Goal: Book appointment/travel/reservation

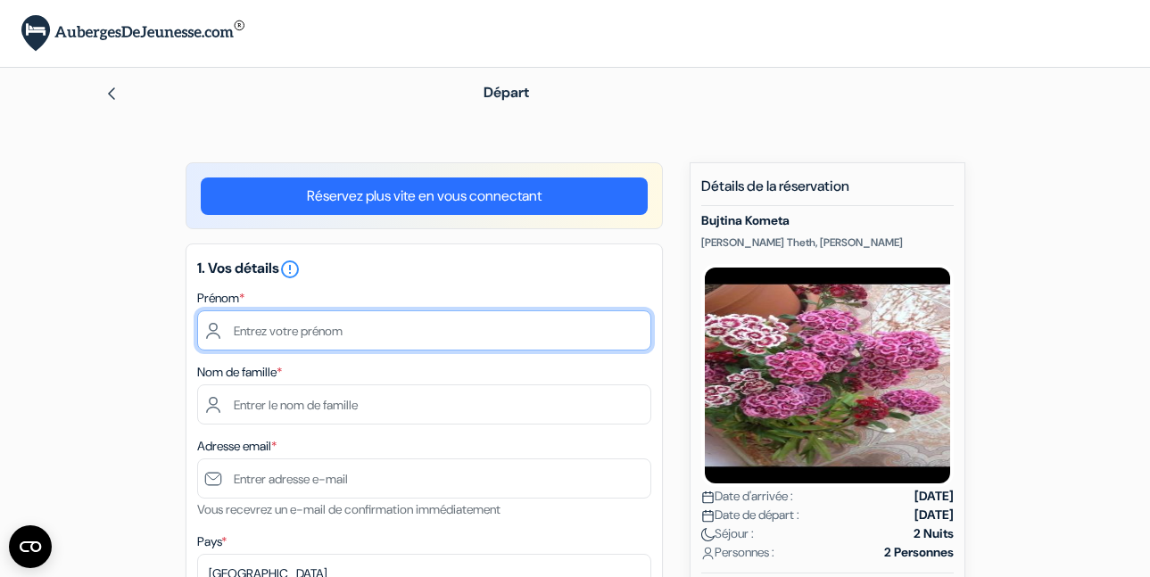
click at [573, 340] on input "text" at bounding box center [424, 330] width 454 height 40
type input "Lilou"
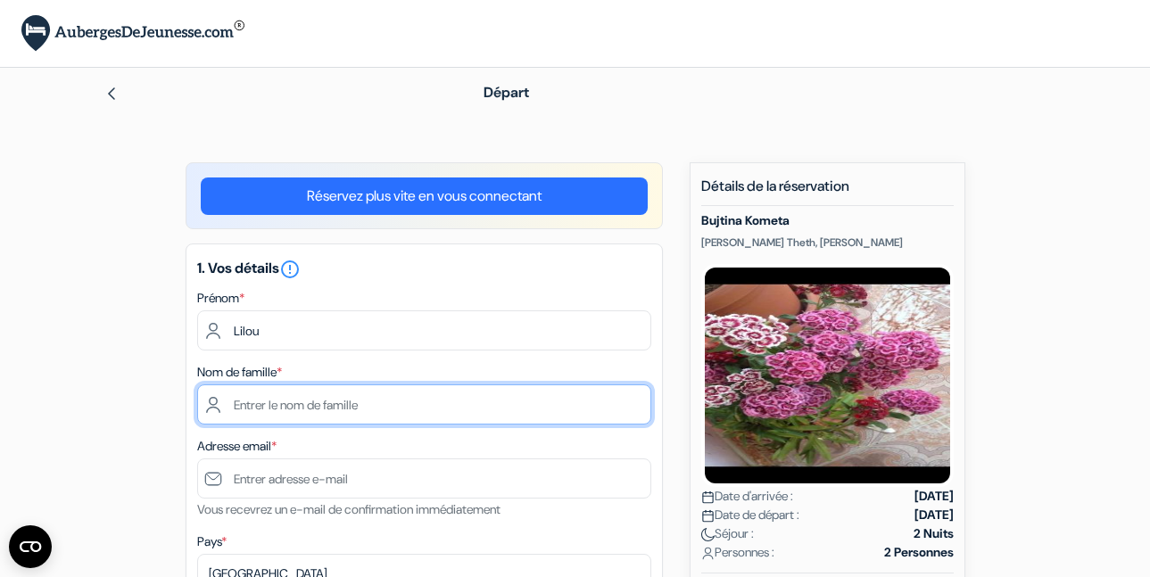
click at [336, 400] on input "text" at bounding box center [424, 404] width 454 height 40
type input "Doisneau"
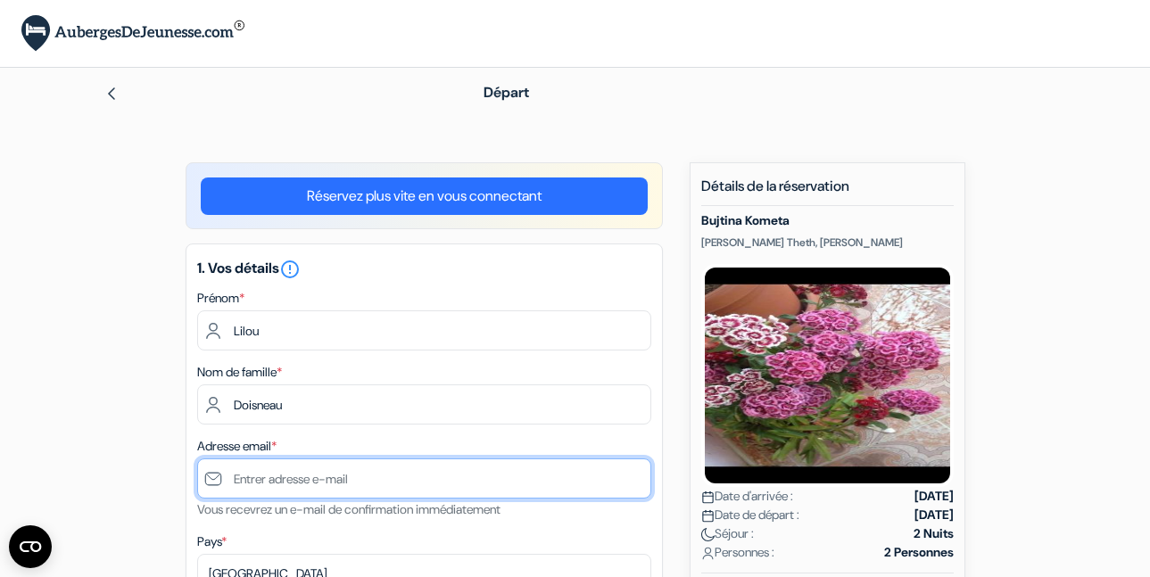
click at [312, 478] on input "text" at bounding box center [424, 479] width 454 height 40
type input "[EMAIL_ADDRESS][DOMAIN_NAME]"
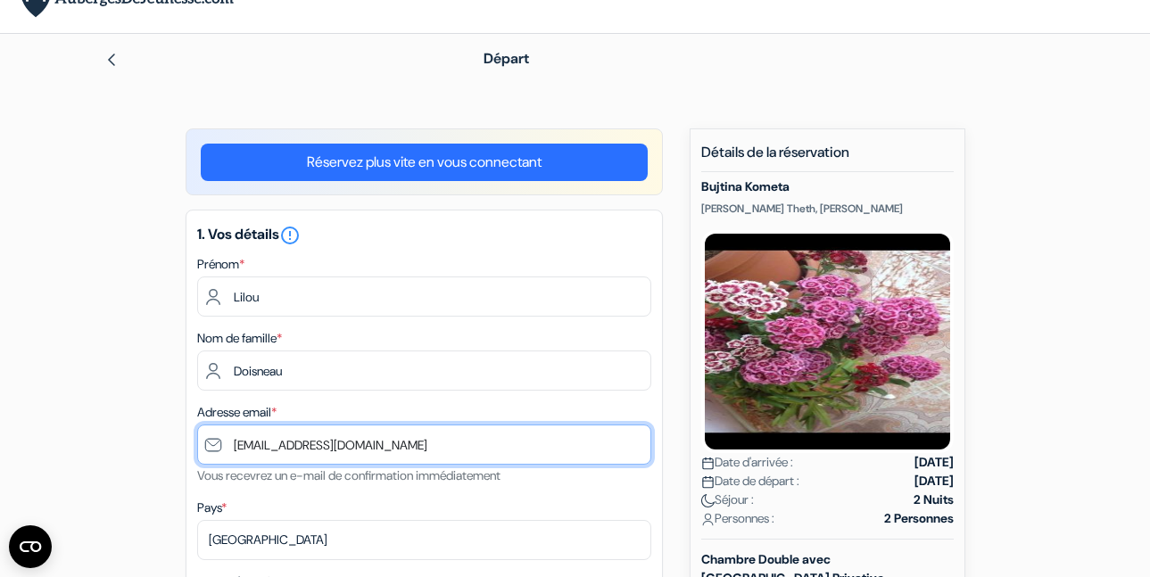
scroll to position [264, 0]
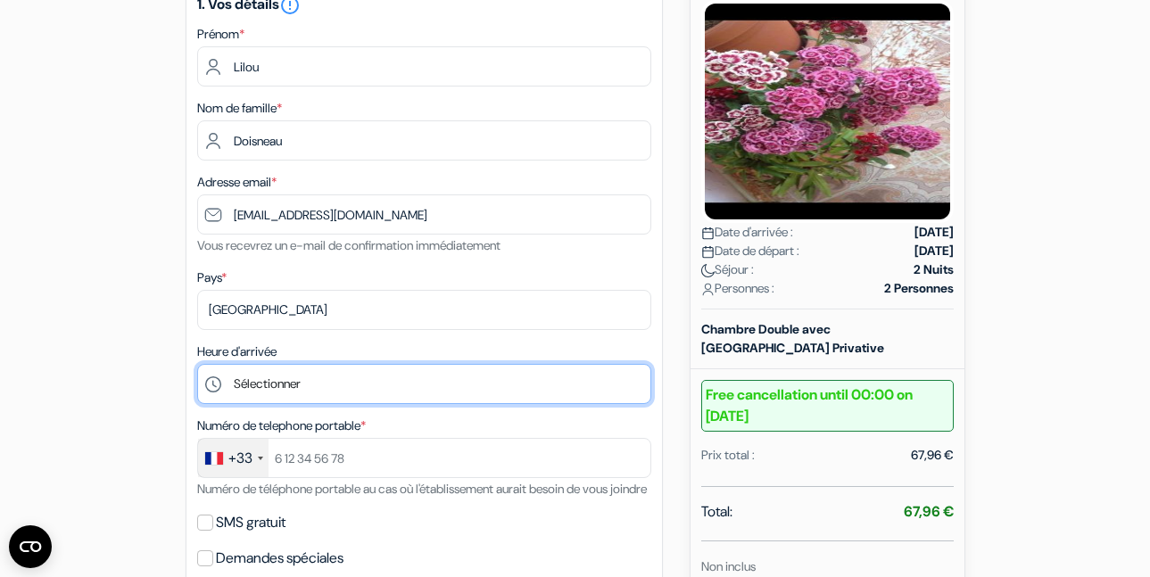
click at [303, 389] on select "Sélectionner 13:00 14:00 15:00 16:00 17:00 18:00 19:00 20:00 21:00 22:00 23:00 …" at bounding box center [424, 384] width 454 height 40
click at [255, 385] on select "Sélectionner 13:00 14:00 15:00 16:00 17:00 18:00 19:00 20:00 21:00 22:00 23:00 …" at bounding box center [424, 384] width 454 height 40
select select "18"
click at [197, 364] on select "Sélectionner 13:00 14:00 15:00 16:00 17:00 18:00 19:00 20:00 21:00 22:00 23:00 …" at bounding box center [424, 384] width 454 height 40
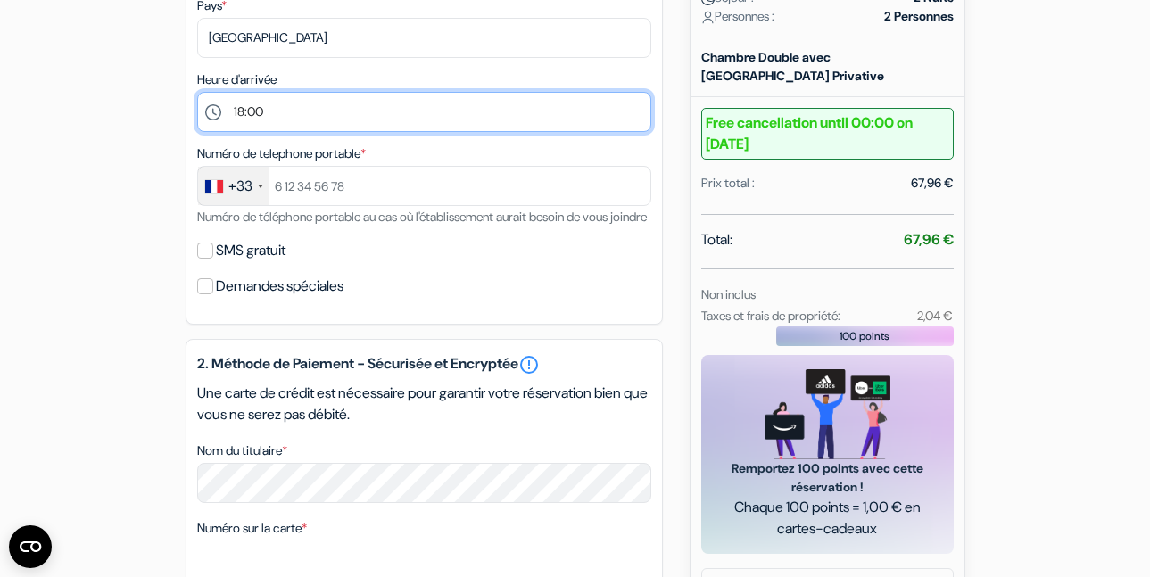
scroll to position [558, 0]
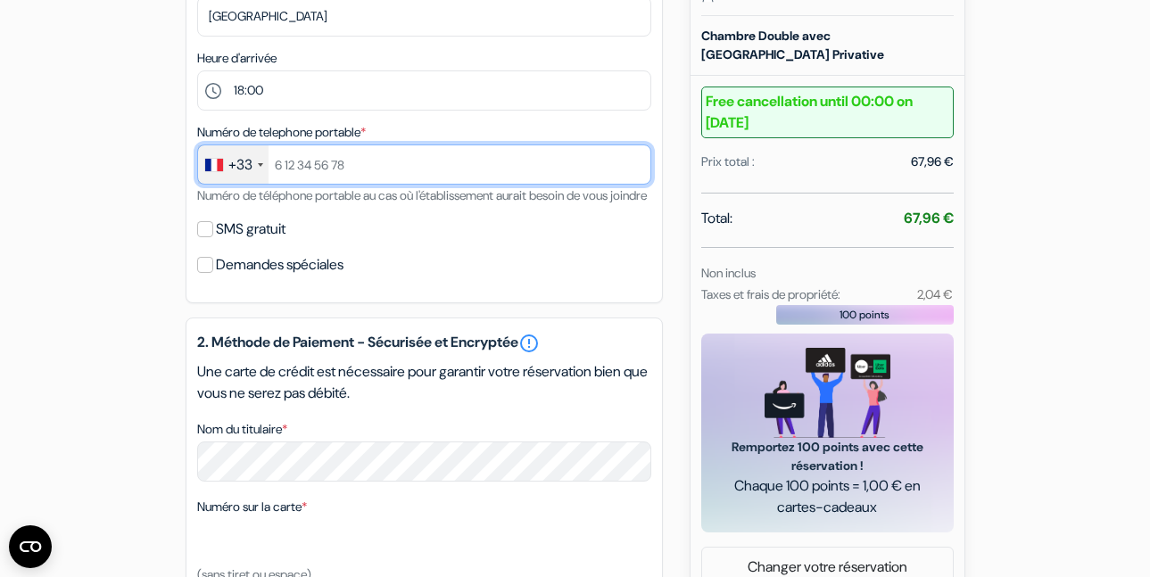
click at [358, 161] on input "text" at bounding box center [424, 165] width 454 height 40
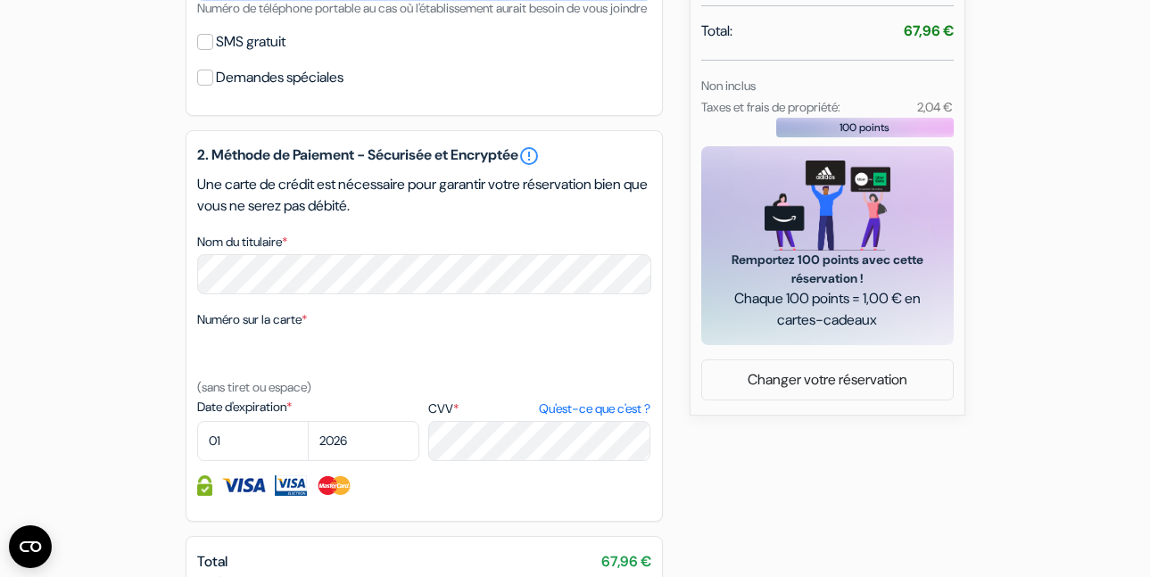
scroll to position [746, 0]
type input "0768700194"
click at [235, 454] on select "01 02 03 04 05 06 07 08 09 10 11 12" at bounding box center [253, 440] width 112 height 40
select select "09"
click at [197, 442] on select "01 02 03 04 05 06 07 08 09 10 11 12" at bounding box center [253, 440] width 112 height 40
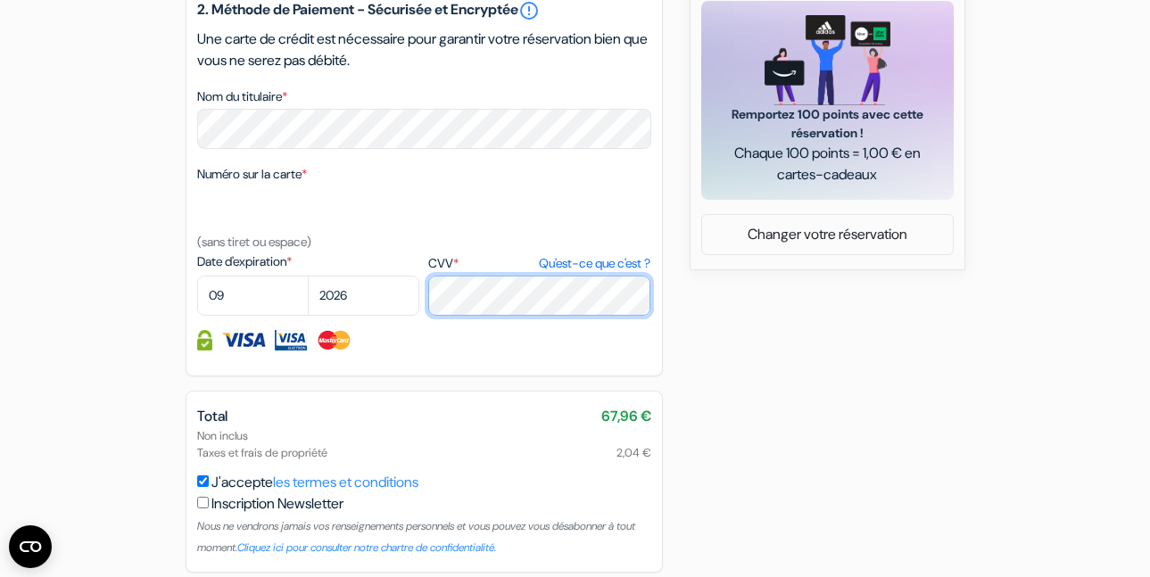
scroll to position [984, 0]
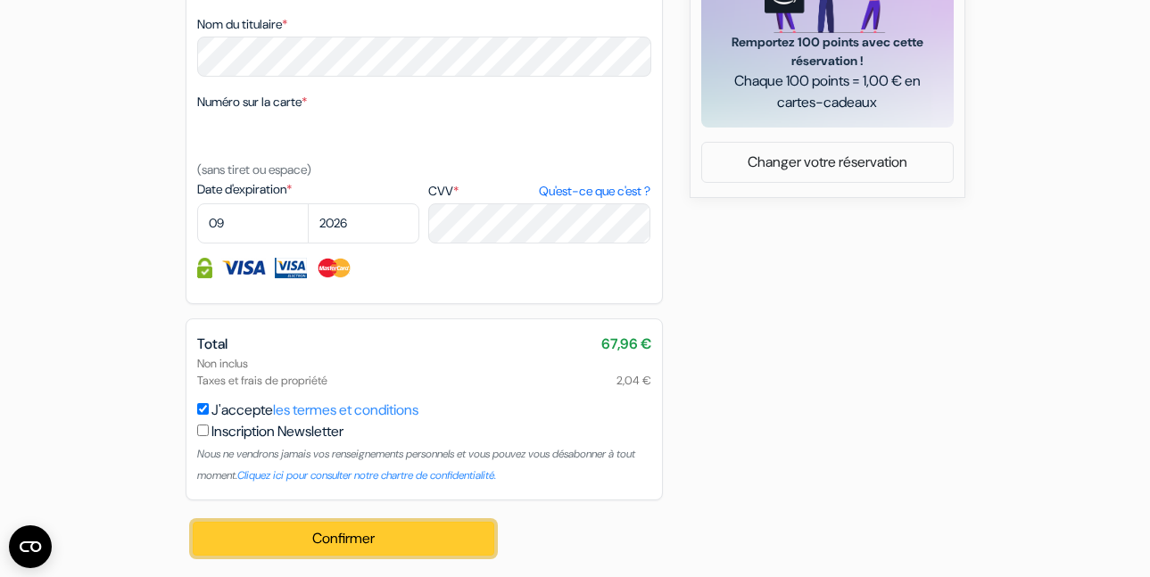
click at [253, 548] on button "Confirmer Loading..." at bounding box center [344, 539] width 302 height 34
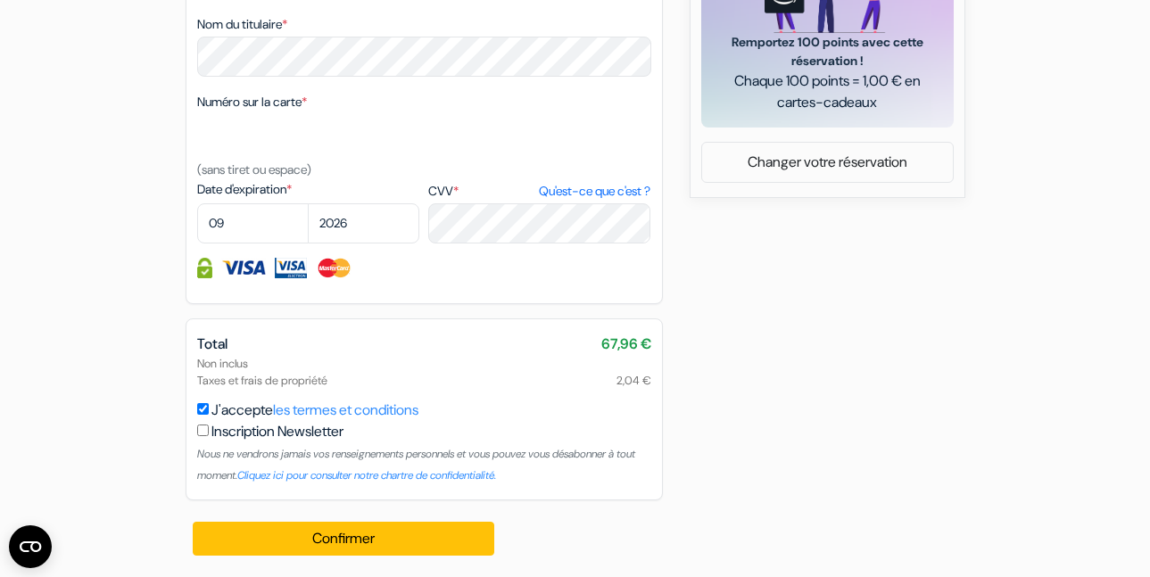
click at [267, 436] on label "Inscription Newsletter" at bounding box center [277, 431] width 132 height 21
click at [209, 415] on input "J'accepte les termes et conditions" at bounding box center [203, 409] width 12 height 12
click at [244, 421] on label "Inscription Newsletter" at bounding box center [277, 431] width 132 height 21
click at [209, 415] on input "J'accepte les termes et conditions" at bounding box center [203, 409] width 12 height 12
checkbox input "true"
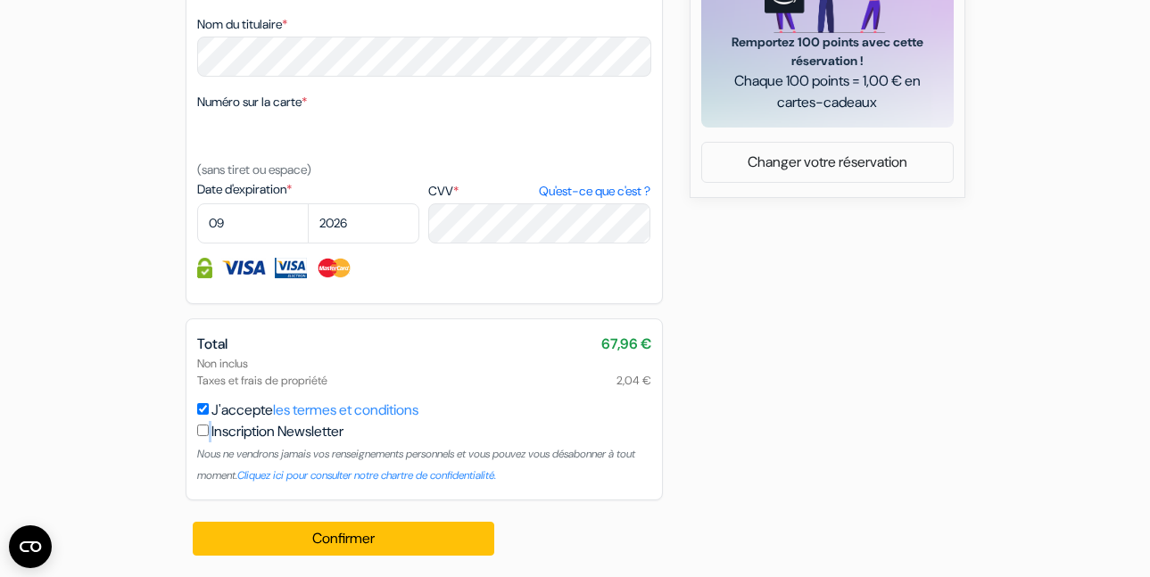
click at [210, 432] on div "Inscription Newsletter Nous ne vendrons jamais vos renseignements personnels et…" at bounding box center [424, 453] width 454 height 64
click at [203, 432] on input "checkbox" at bounding box center [203, 431] width 12 height 12
checkbox input "true"
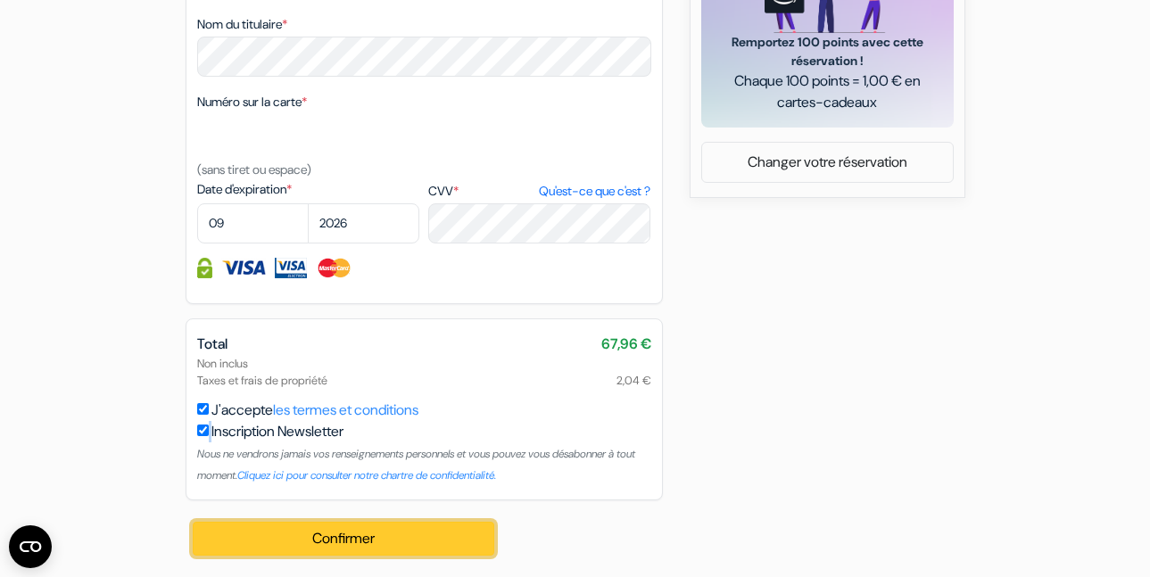
click at [299, 532] on button "Confirmer Loading..." at bounding box center [344, 539] width 302 height 34
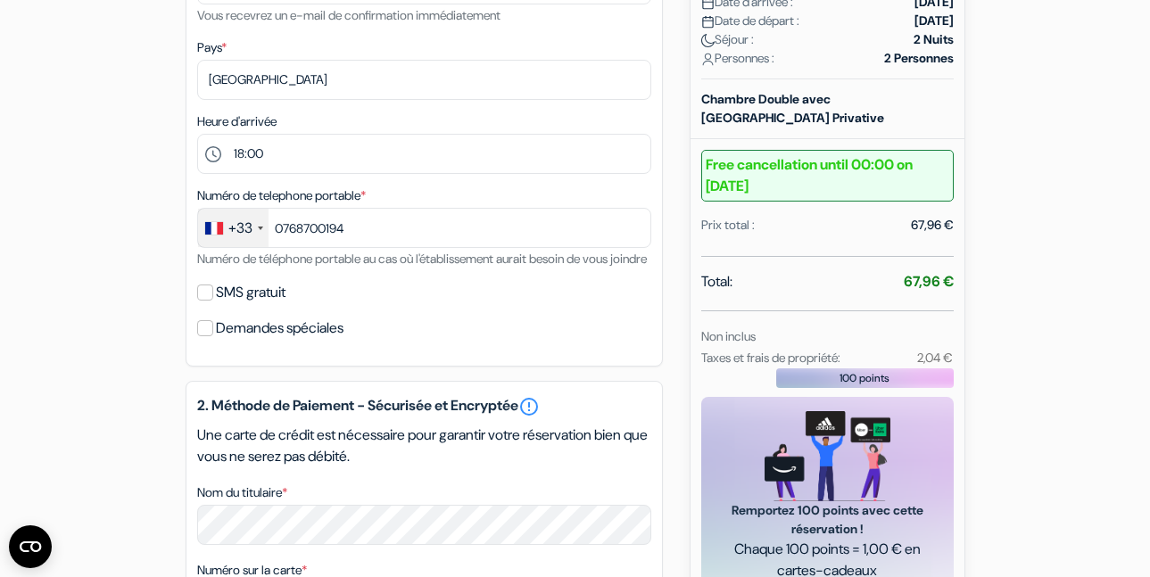
scroll to position [493, 0]
click at [203, 302] on input "SMS gratuit" at bounding box center [205, 293] width 16 height 16
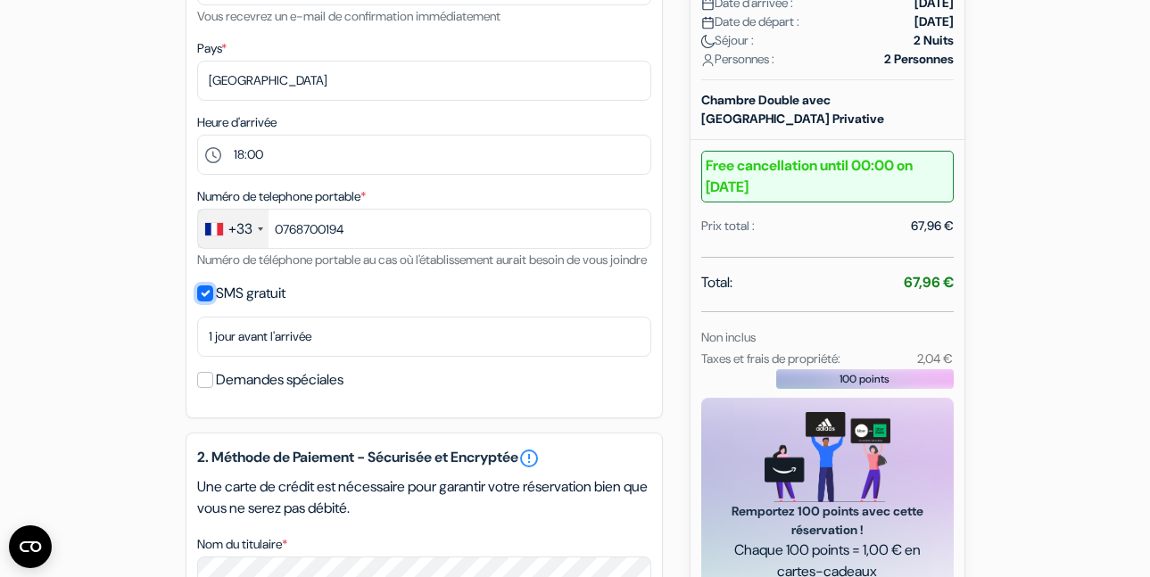
click at [203, 302] on input "SMS gratuit" at bounding box center [205, 293] width 16 height 16
checkbox input "false"
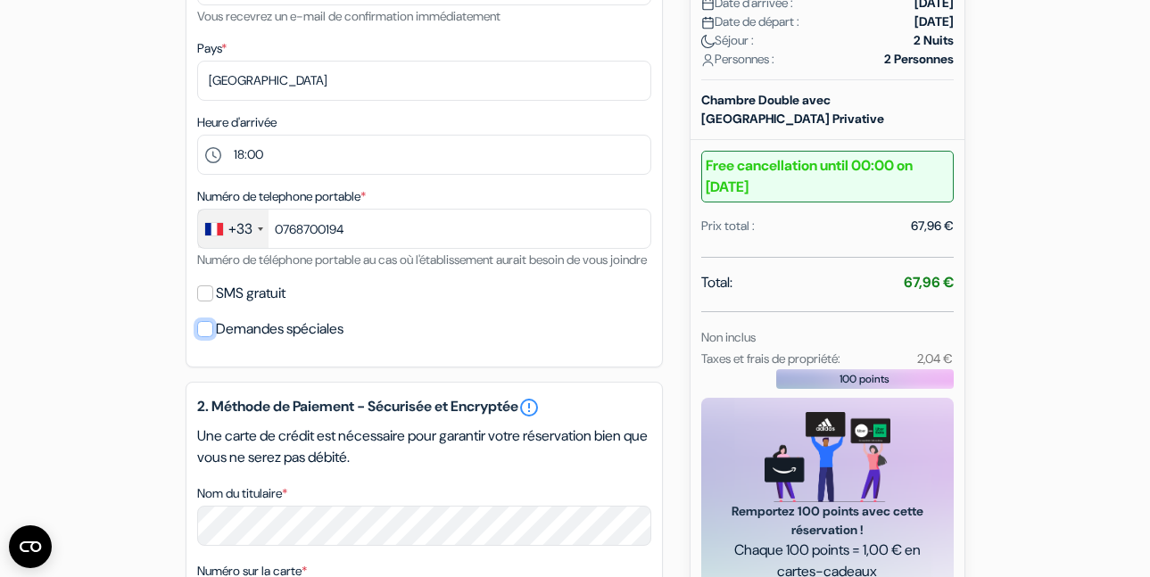
click at [202, 337] on input "Demandes spéciales" at bounding box center [205, 329] width 16 height 16
checkbox input "true"
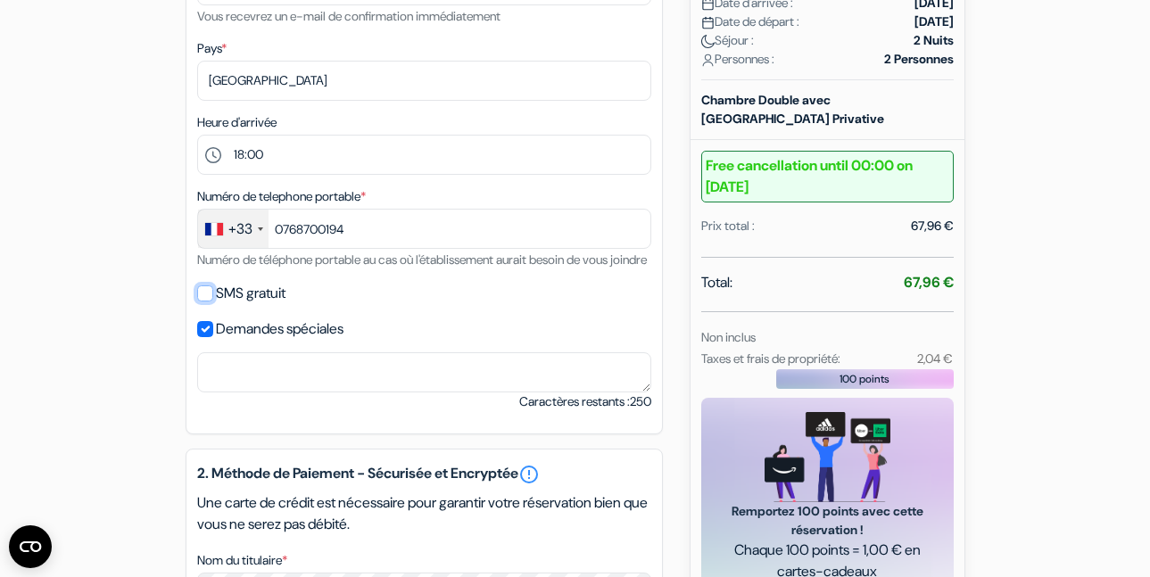
click at [203, 302] on input "SMS gratuit" at bounding box center [205, 293] width 16 height 16
checkbox input "true"
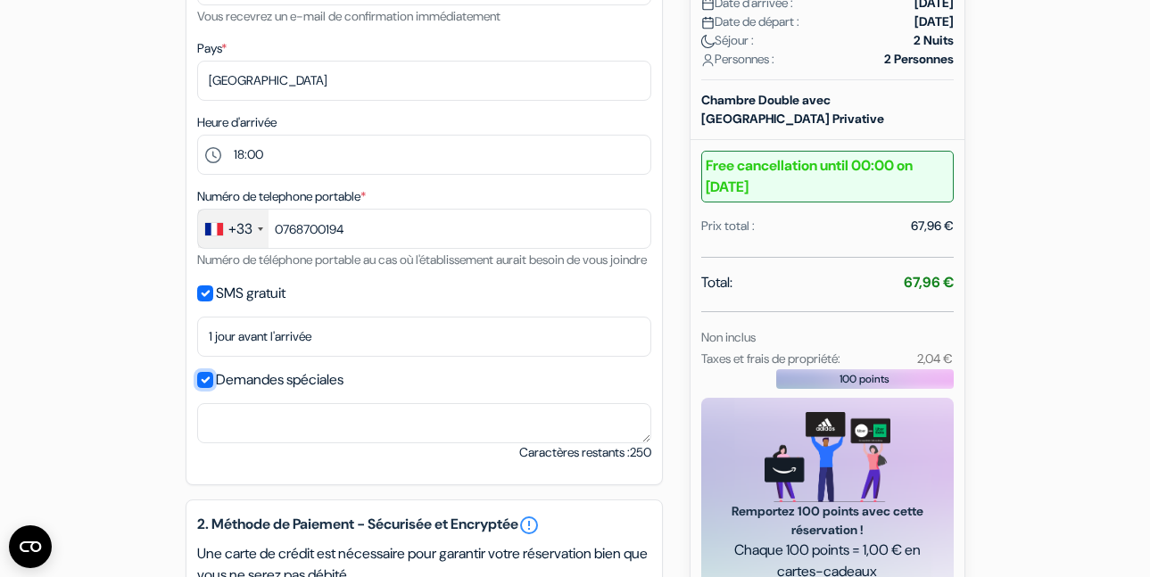
click at [203, 388] on input "Demandes spéciales" at bounding box center [205, 380] width 16 height 16
checkbox input "false"
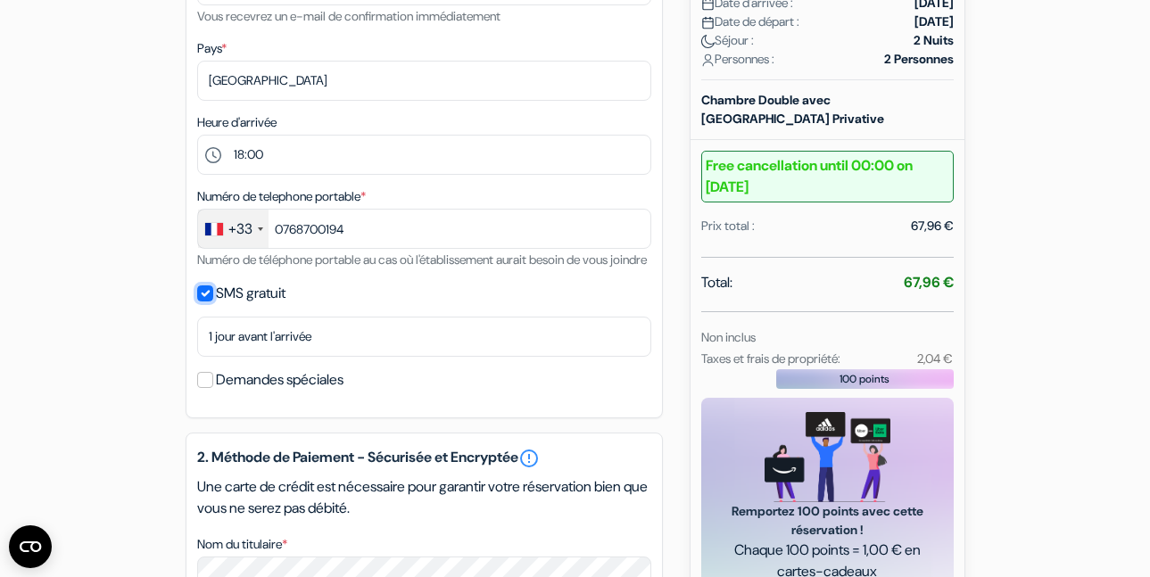
click at [205, 302] on input "SMS gratuit" at bounding box center [205, 293] width 16 height 16
checkbox input "false"
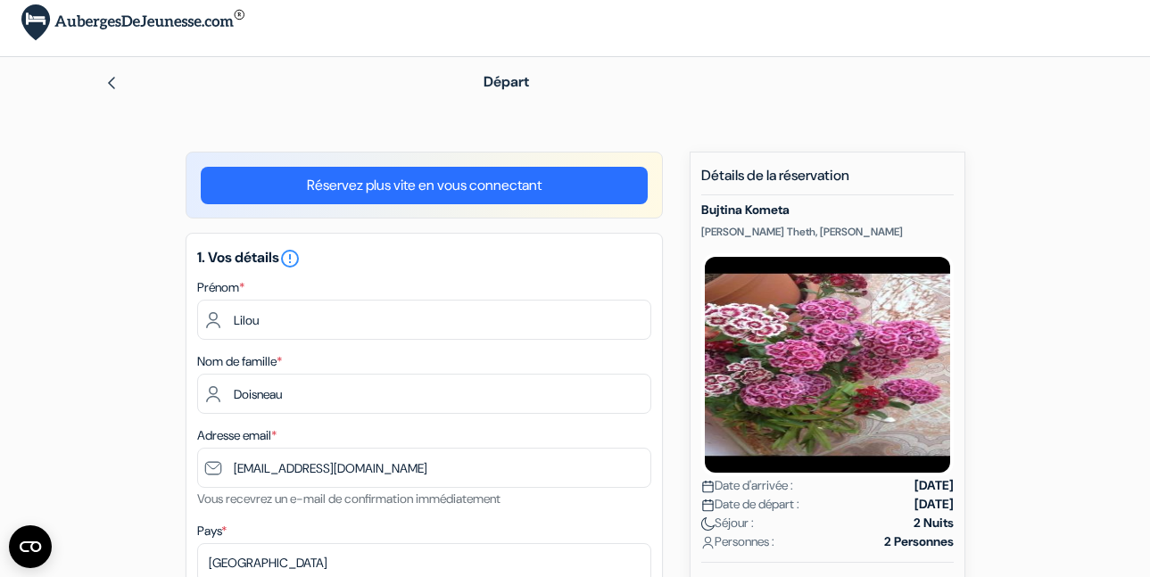
scroll to position [0, 0]
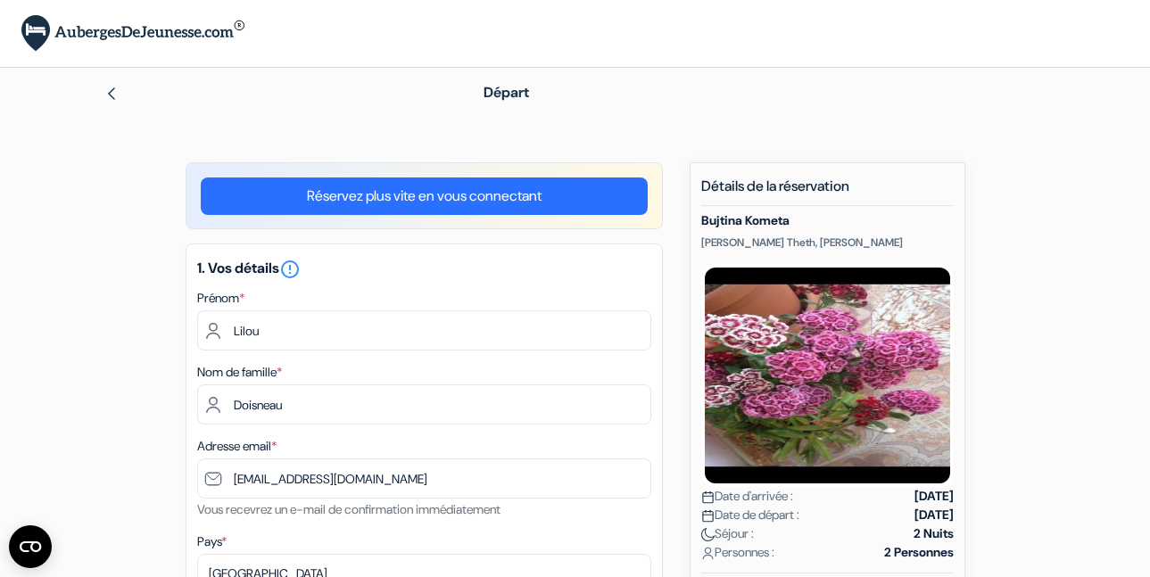
click at [354, 194] on link "Réservez plus vite en vous connectant" at bounding box center [424, 196] width 447 height 37
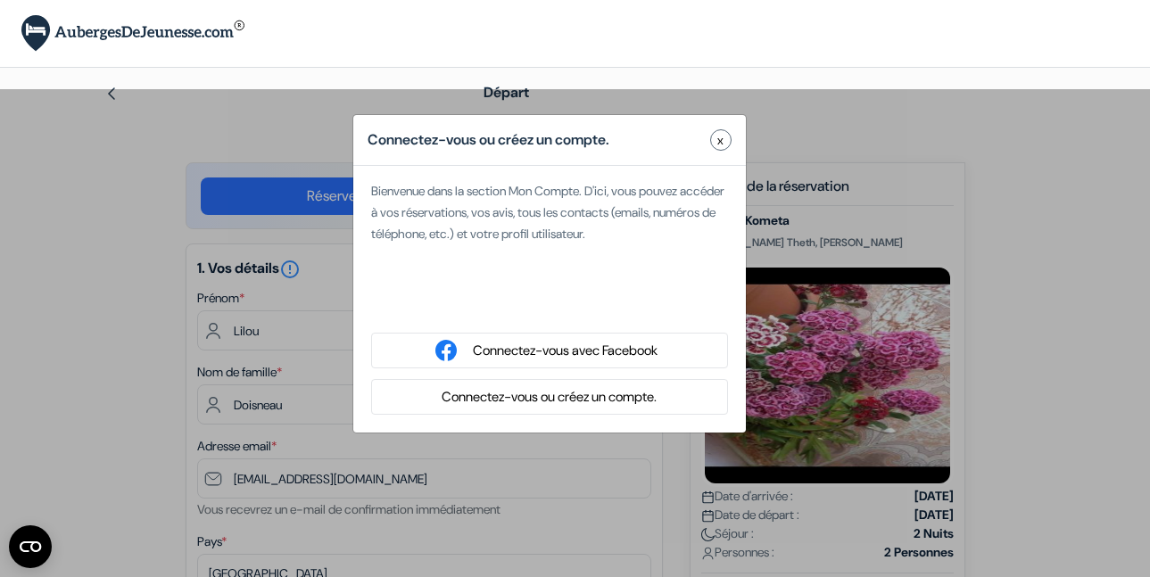
click at [583, 397] on button "Connectez-vous ou créez un compte." at bounding box center [549, 397] width 226 height 22
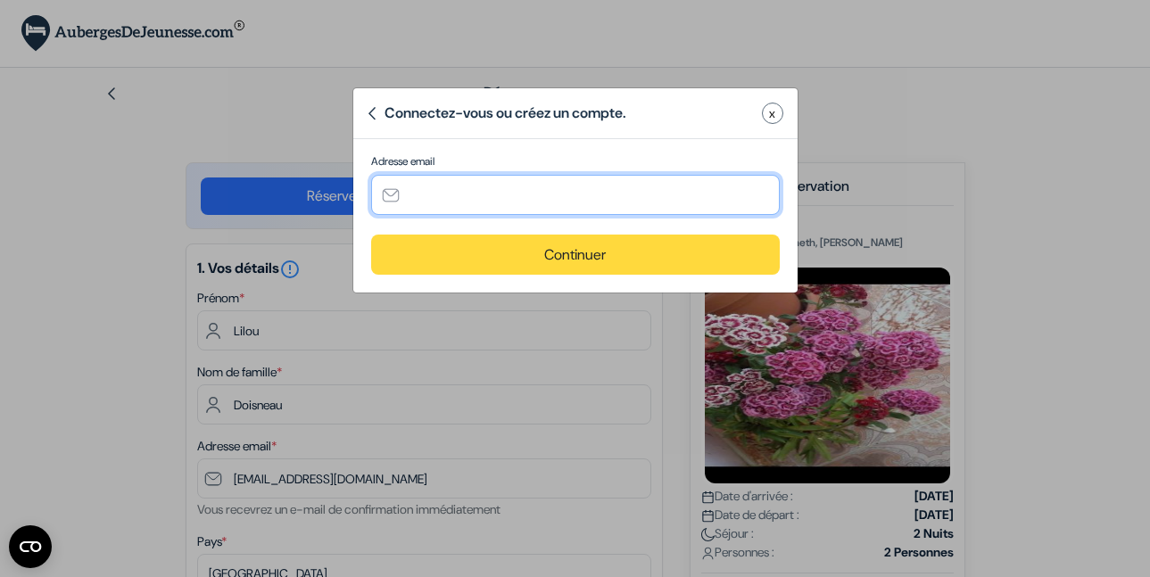
click at [617, 200] on input "text" at bounding box center [575, 195] width 409 height 40
type input "[EMAIL_ADDRESS][DOMAIN_NAME]"
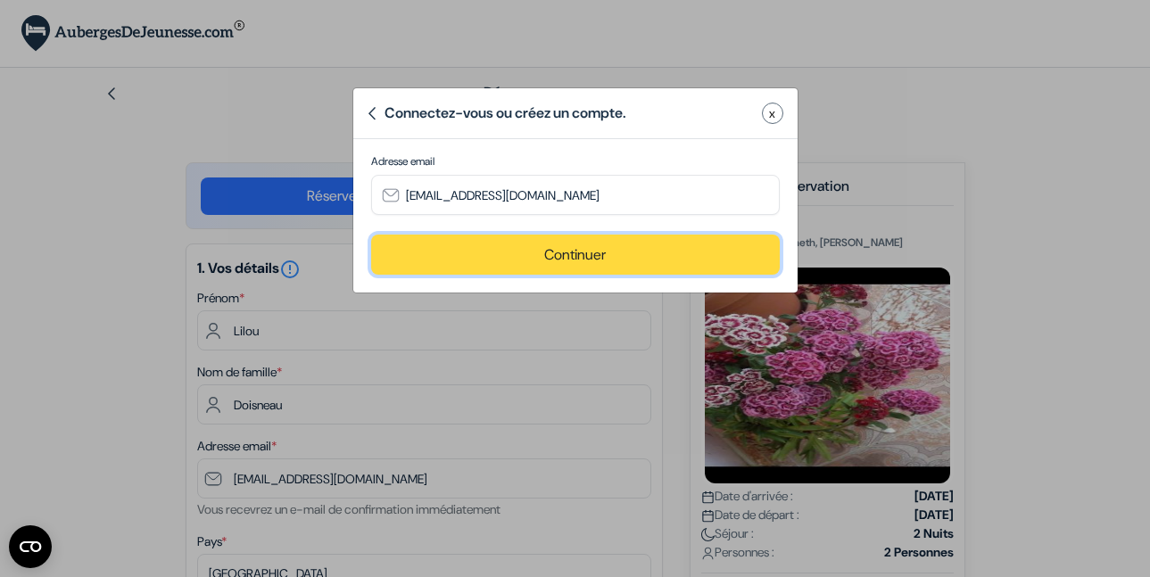
click at [616, 247] on button "Continuer" at bounding box center [575, 255] width 409 height 40
type input "[EMAIL_ADDRESS][DOMAIN_NAME]"
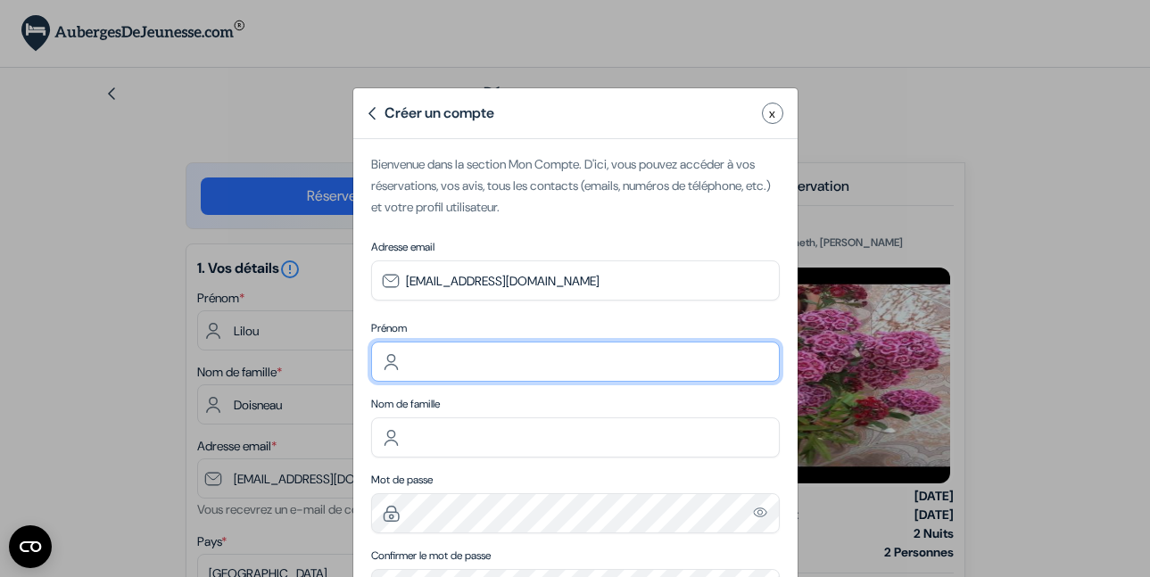
click at [565, 368] on input "text" at bounding box center [575, 362] width 409 height 40
type input "Lilou"
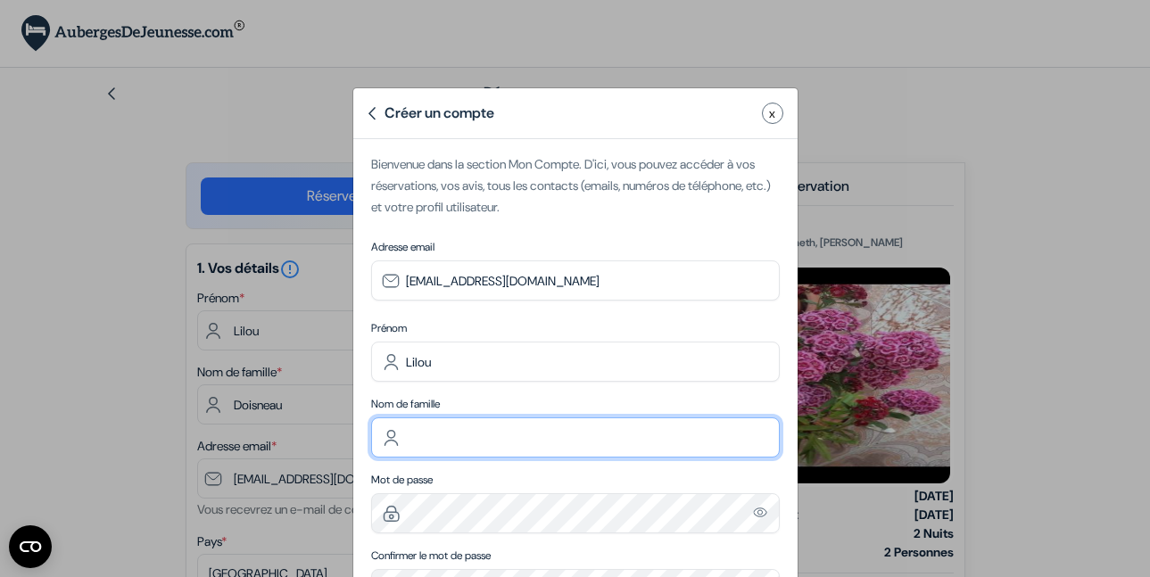
click at [489, 434] on input "text" at bounding box center [575, 438] width 409 height 40
type input "Doisneau"
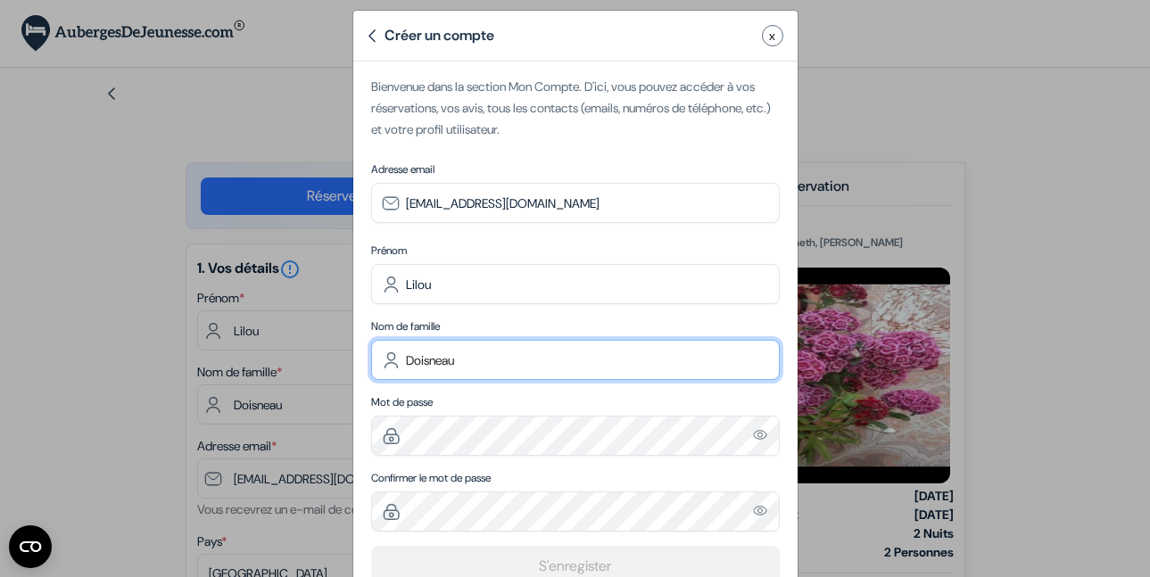
scroll to position [130, 0]
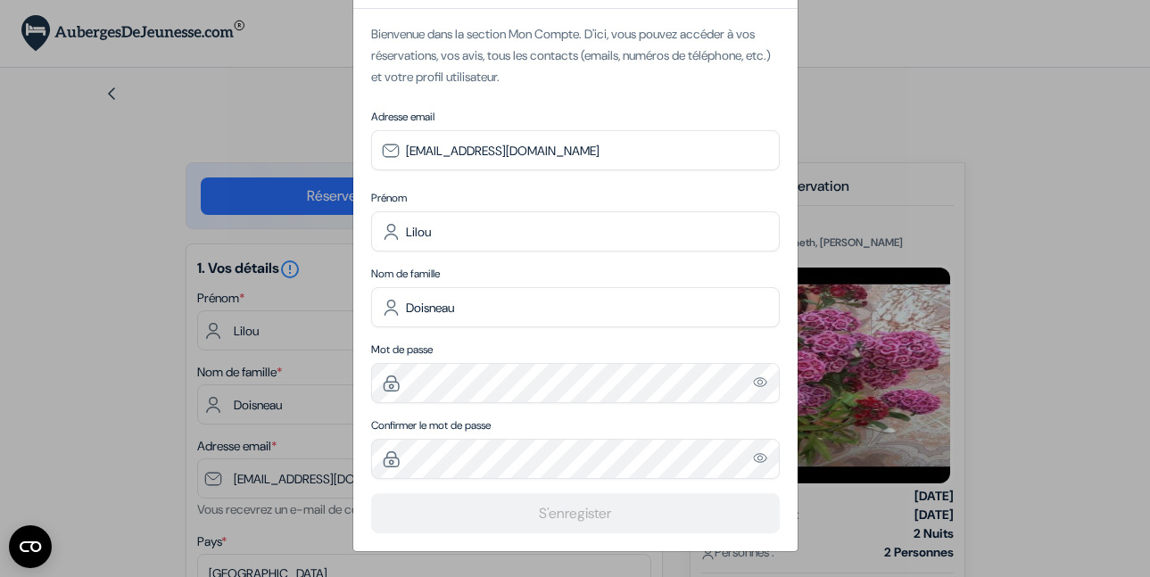
click at [757, 384] on img "Please enter a valid email address" at bounding box center [761, 382] width 16 height 15
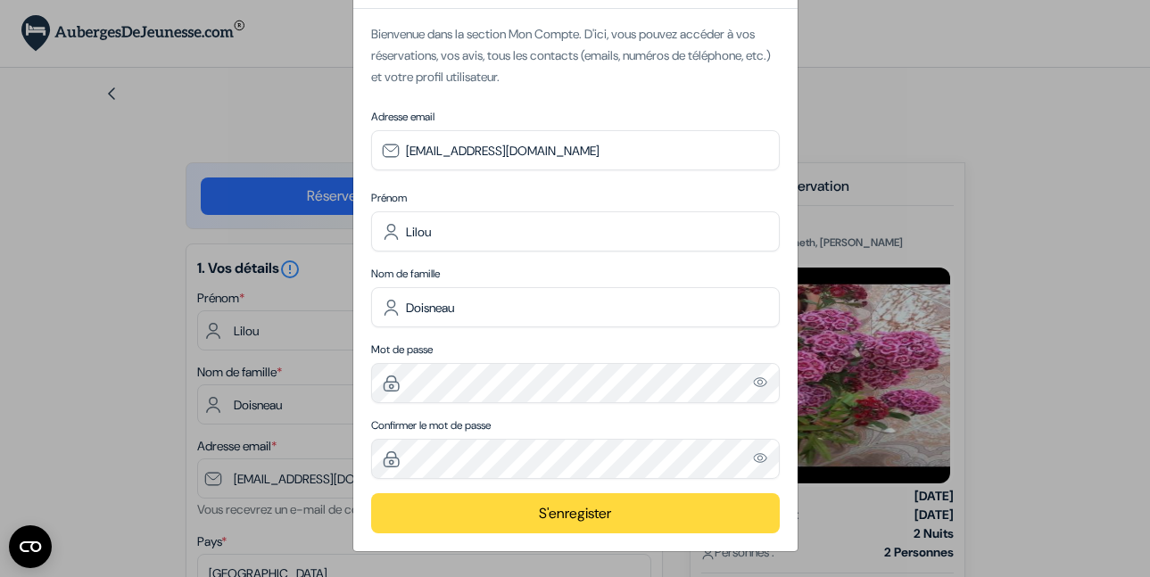
click at [753, 460] on img "Please enter a valid email address" at bounding box center [761, 458] width 16 height 15
click at [758, 385] on img "Please enter a valid email address" at bounding box center [761, 382] width 16 height 15
click at [600, 524] on button "S'enregister" at bounding box center [575, 513] width 409 height 40
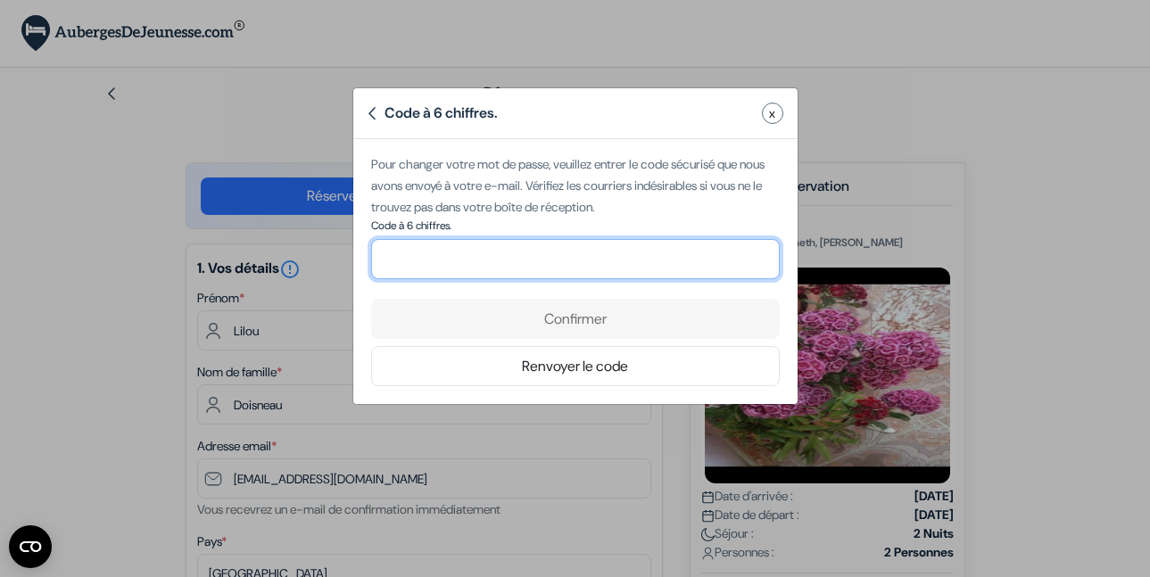
click at [507, 267] on input "number" at bounding box center [575, 259] width 409 height 40
paste input "203765"
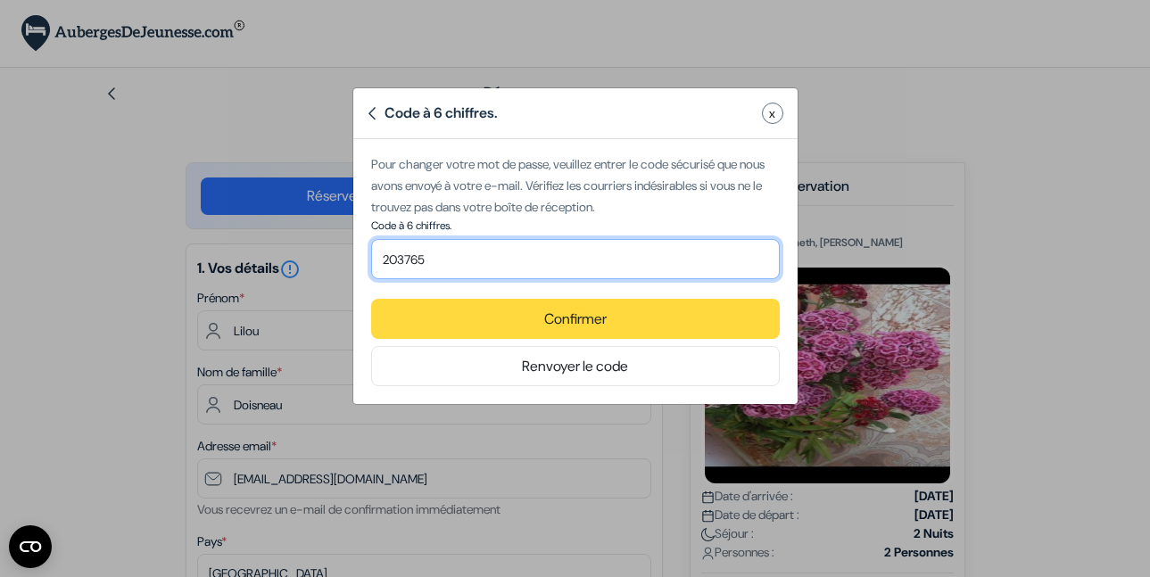
type input "203765"
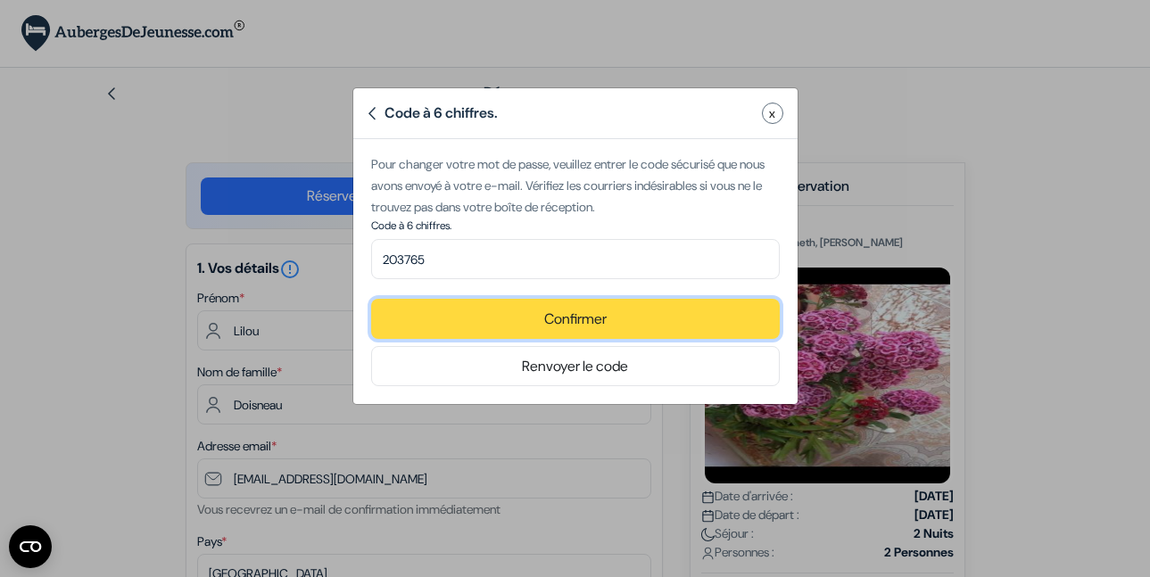
click at [510, 310] on button "Confirmer" at bounding box center [575, 319] width 409 height 40
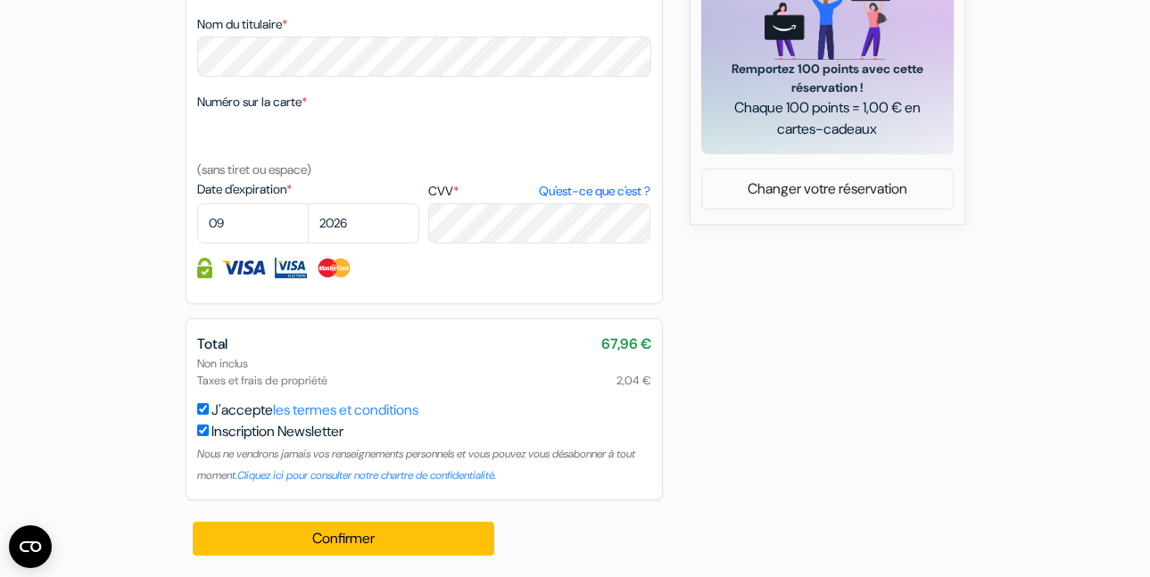
scroll to position [957, 0]
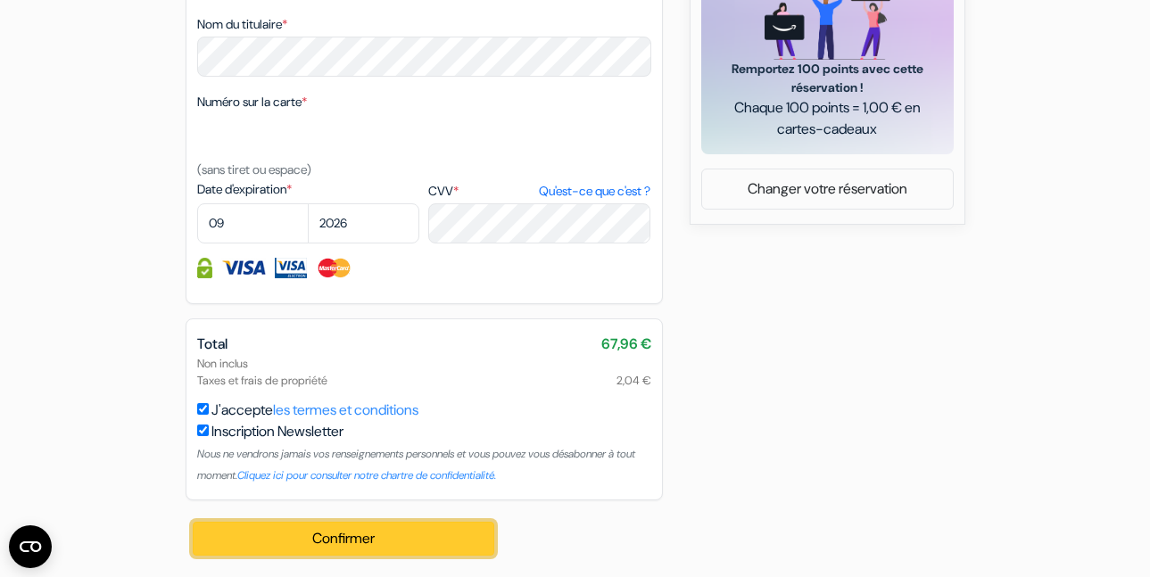
click at [416, 541] on button "Confirmer Loading..." at bounding box center [344, 539] width 302 height 34
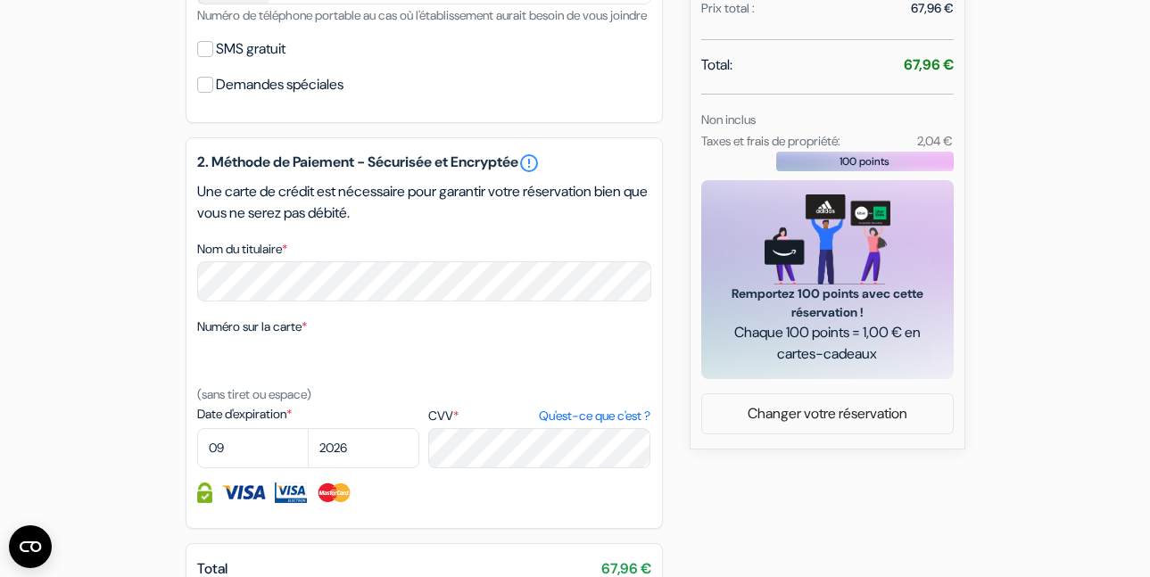
scroll to position [720, 0]
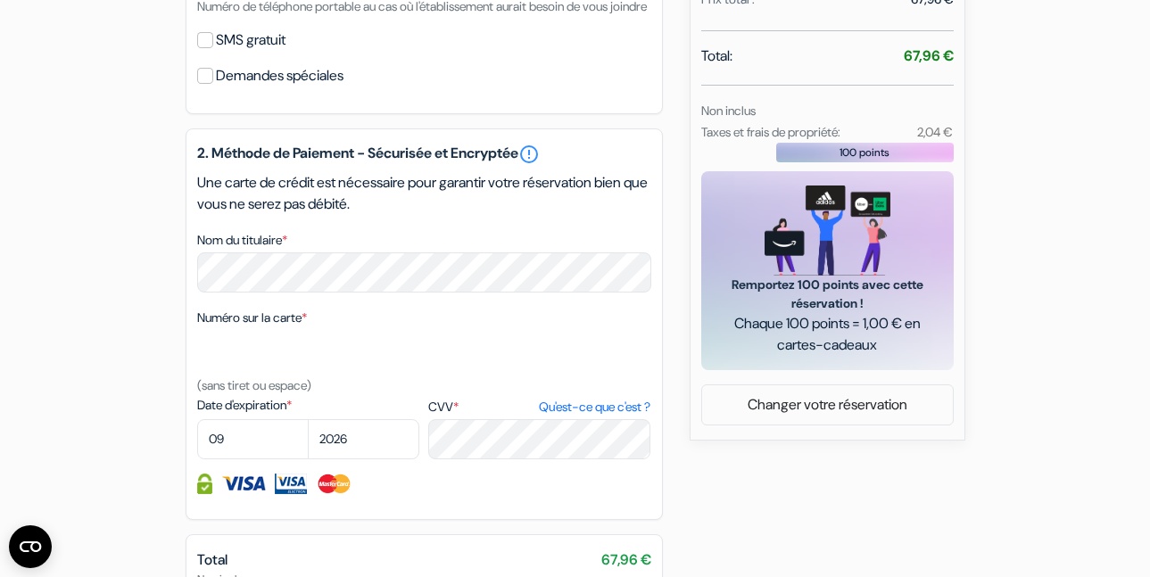
click at [870, 153] on span "100 points" at bounding box center [864, 153] width 50 height 16
click at [773, 410] on link "Changer votre réservation" at bounding box center [827, 405] width 251 height 34
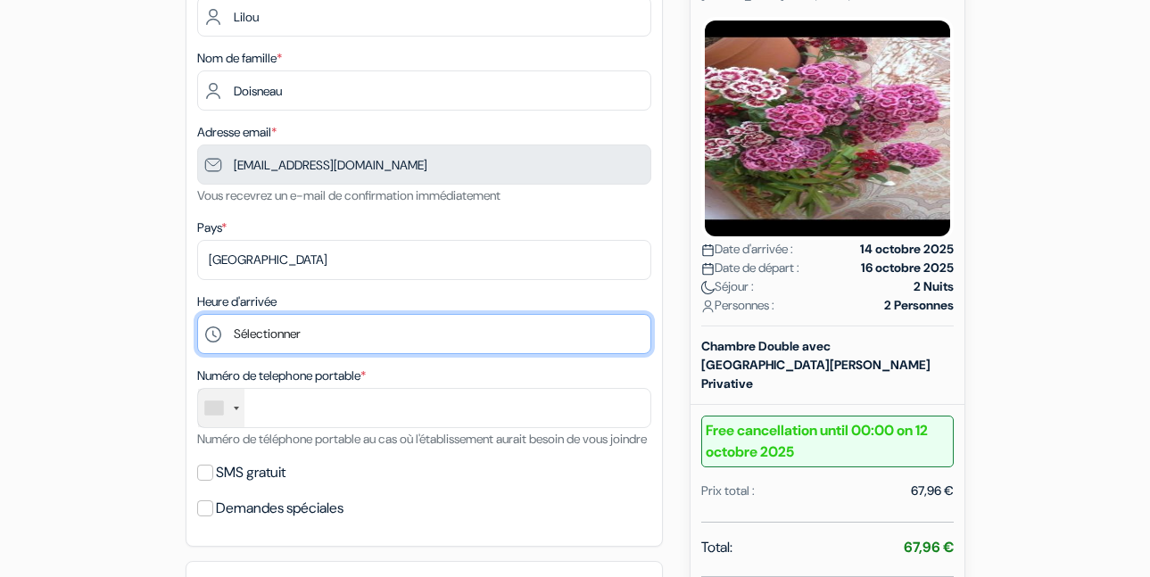
click at [277, 335] on select "Sélectionner 13:00 14:00 15:00 16:00 17:00 18:00 19:00 20:00 21:00 22:00 23:00 …" at bounding box center [424, 334] width 454 height 40
select select "18"
click at [197, 314] on select "Sélectionner 13:00 14:00 15:00 16:00 17:00 18:00 19:00 20:00 21:00 22:00 23:00 …" at bounding box center [424, 334] width 454 height 40
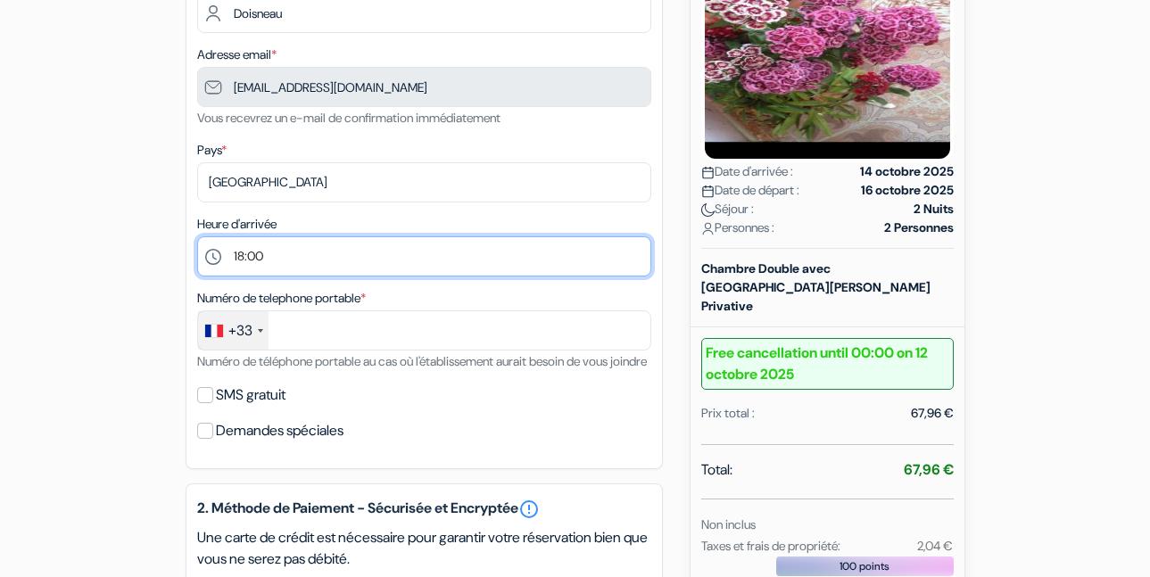
scroll to position [506, 0]
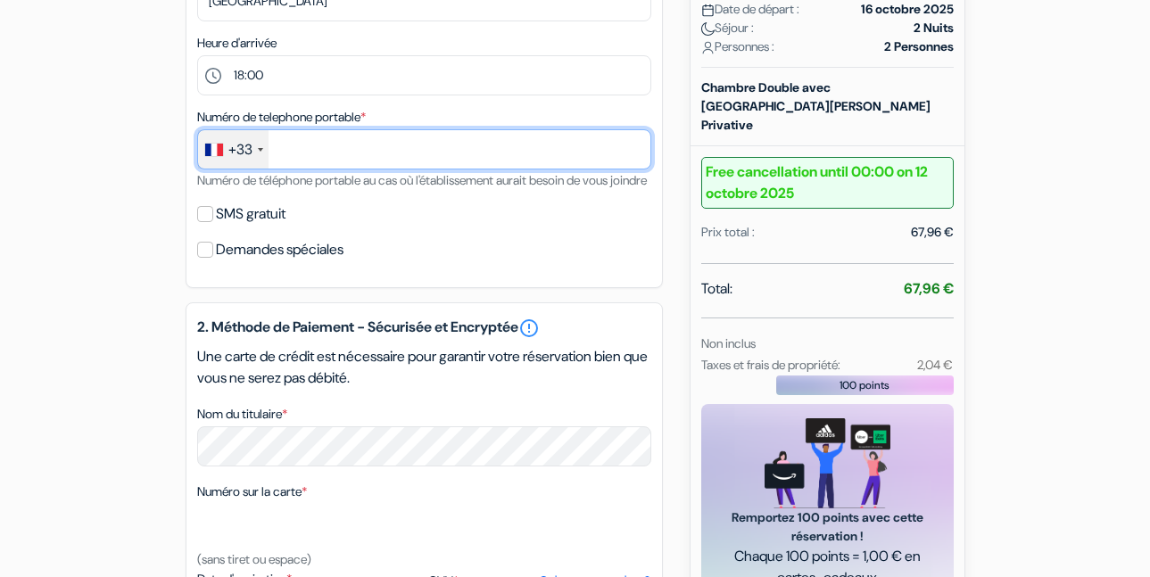
click at [409, 138] on input "text" at bounding box center [424, 149] width 454 height 40
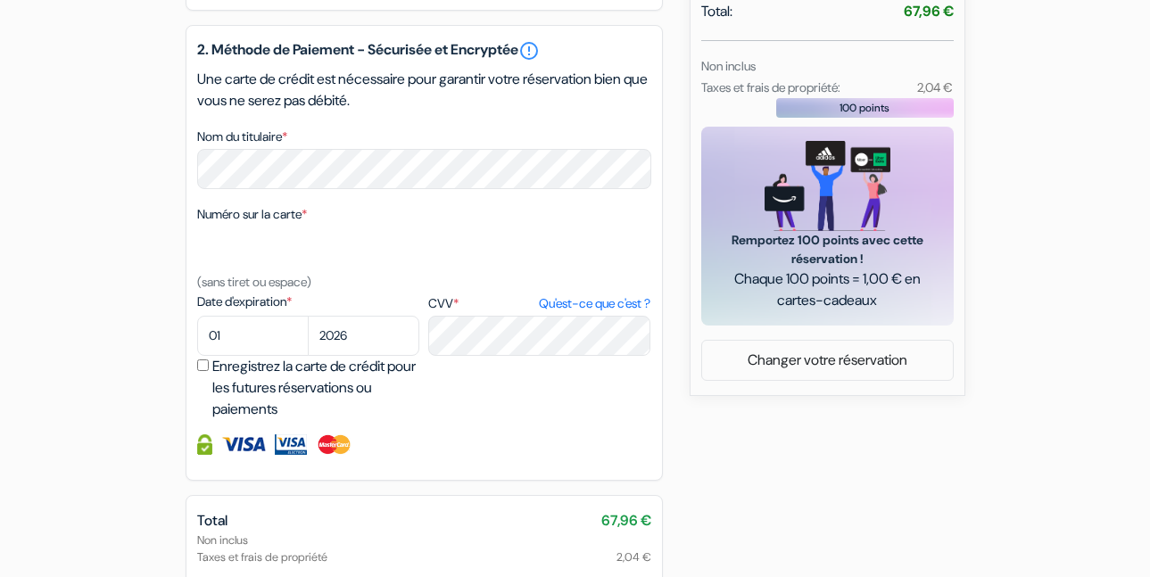
scroll to position [786, 0]
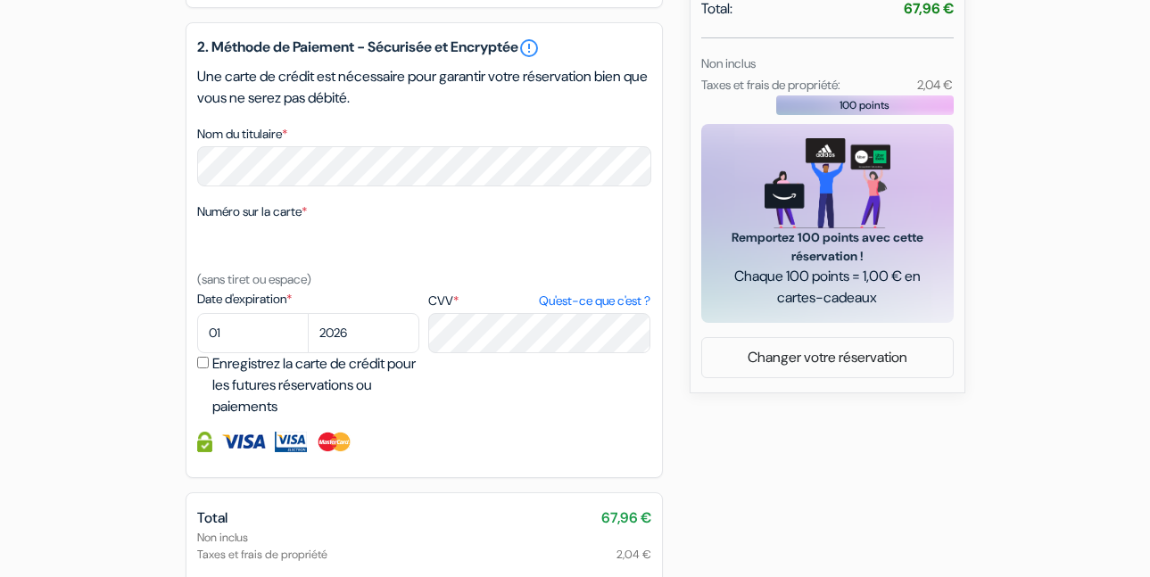
type input "7 68 70 01 94"
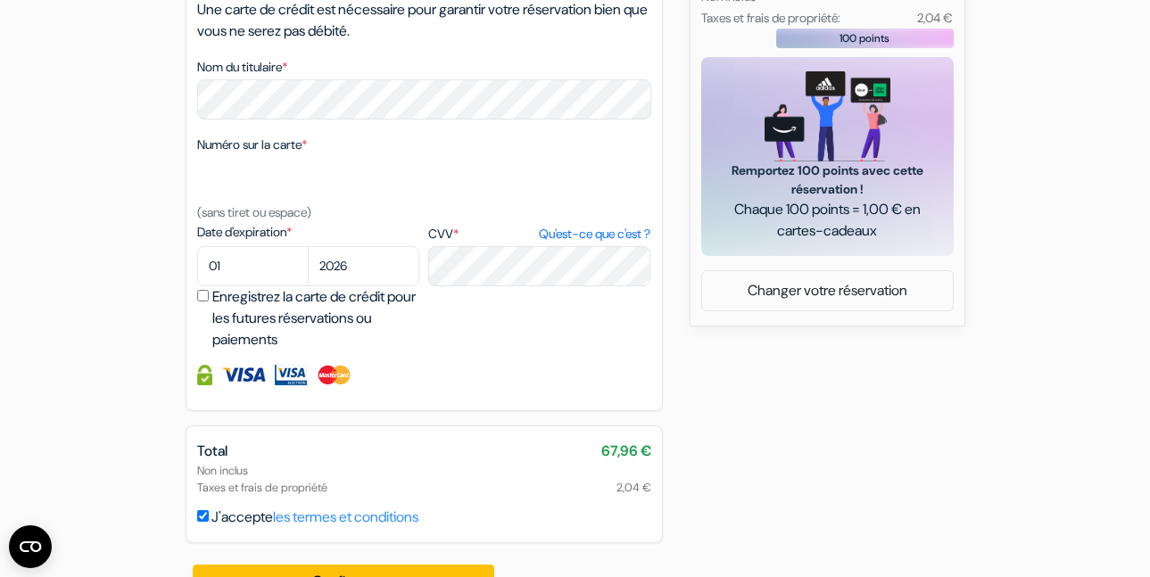
scroll to position [917, 0]
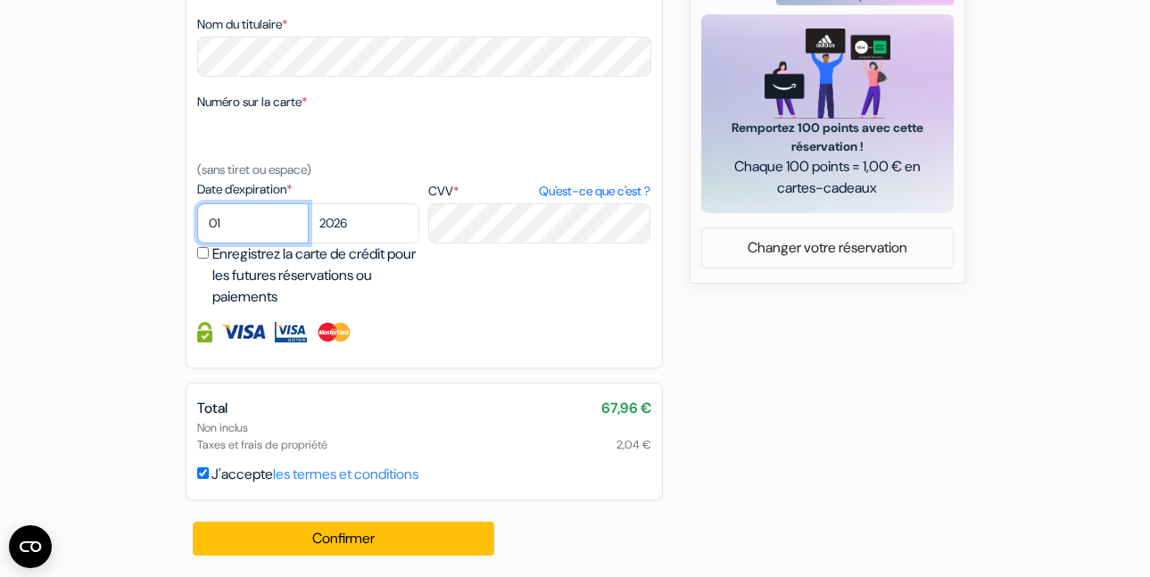
click at [244, 208] on select "01 02 03 04 05 06 07 08 09 10 11 12" at bounding box center [253, 223] width 112 height 40
select select "09"
click at [197, 203] on select "01 02 03 04 05 06 07 08 09 10 11 12" at bounding box center [253, 223] width 112 height 40
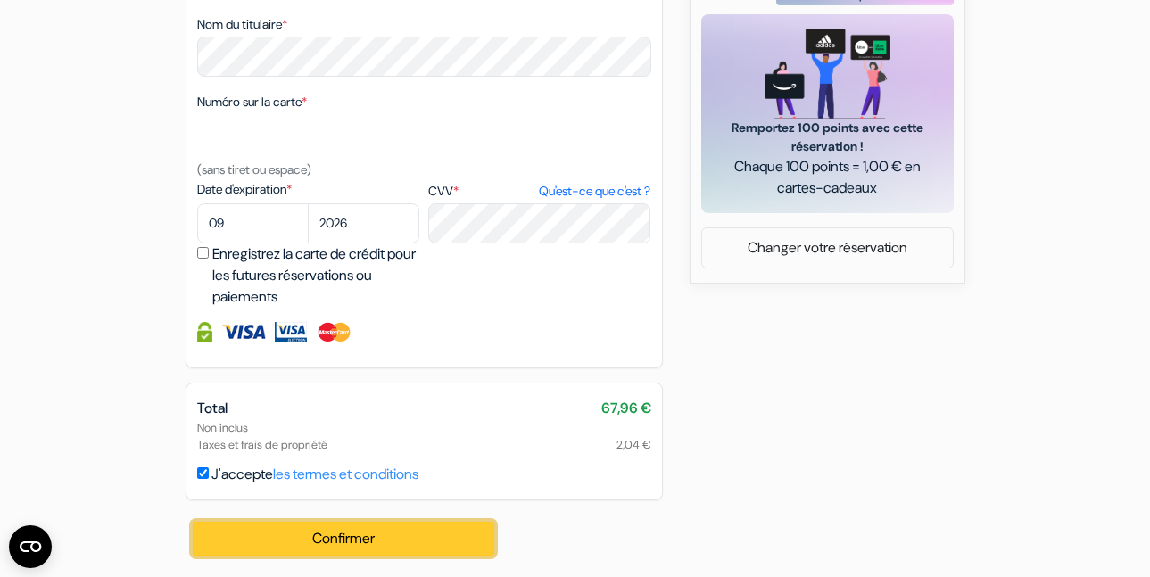
click at [235, 540] on button "Confirmer Loading..." at bounding box center [344, 539] width 302 height 34
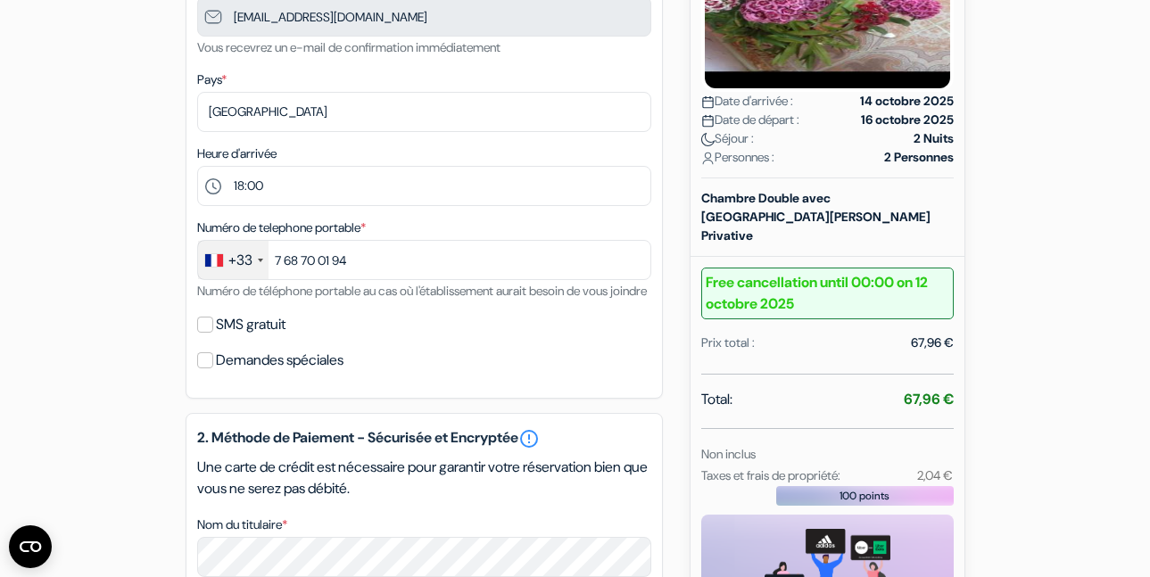
scroll to position [398, 0]
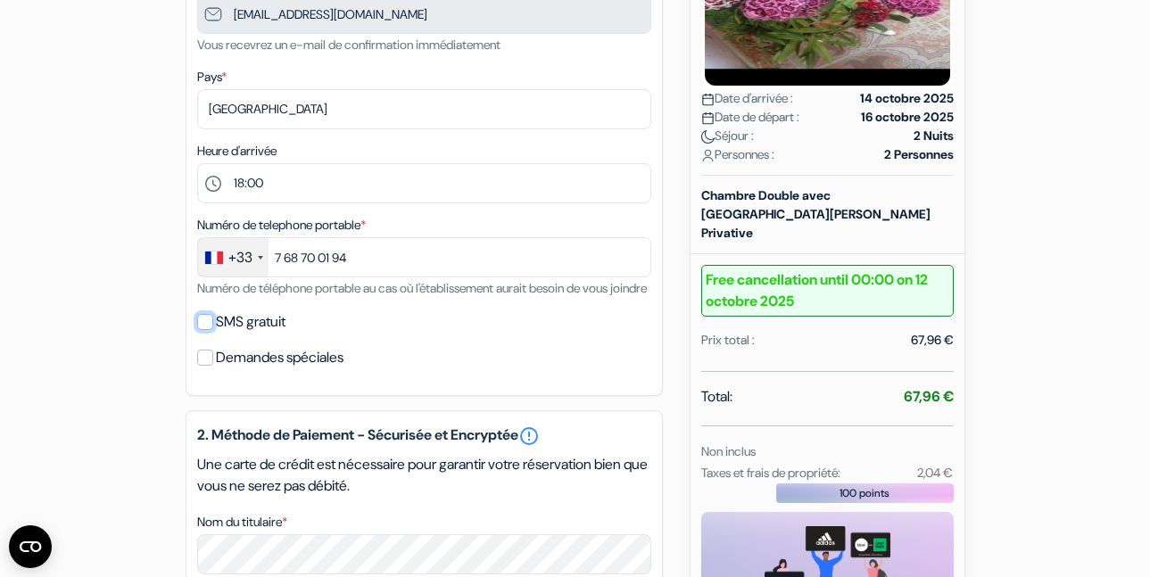
click at [206, 330] on input "SMS gratuit" at bounding box center [205, 322] width 16 height 16
checkbox input "true"
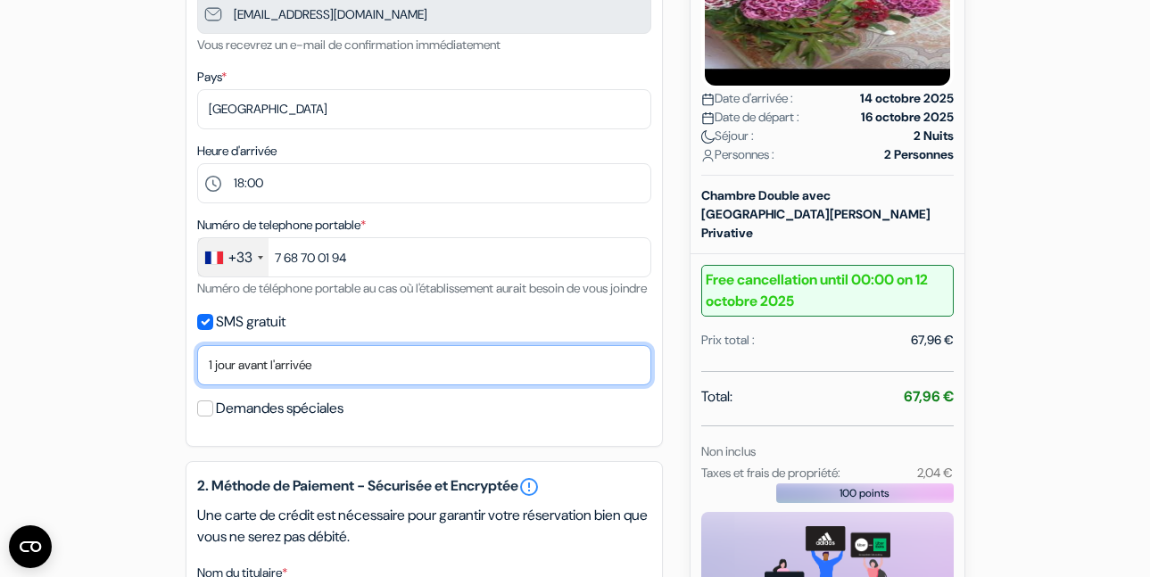
click at [219, 385] on select "Non merci Maintenant Le jour de votre arrivée 1 jour avant l'arrivée 2 jours av…" at bounding box center [424, 365] width 454 height 40
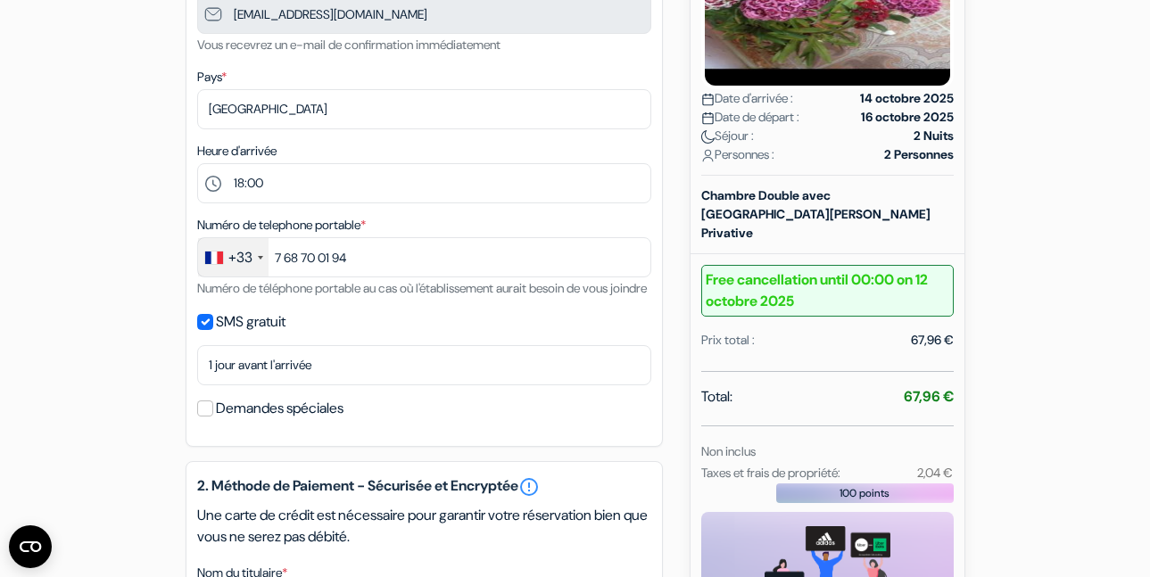
click at [141, 341] on div "add_box Bujtina Kometa [PERSON_NAME] Theth, [PERSON_NAME][GEOGRAPHIC_DATA] Déta…" at bounding box center [575, 444] width 1017 height 1361
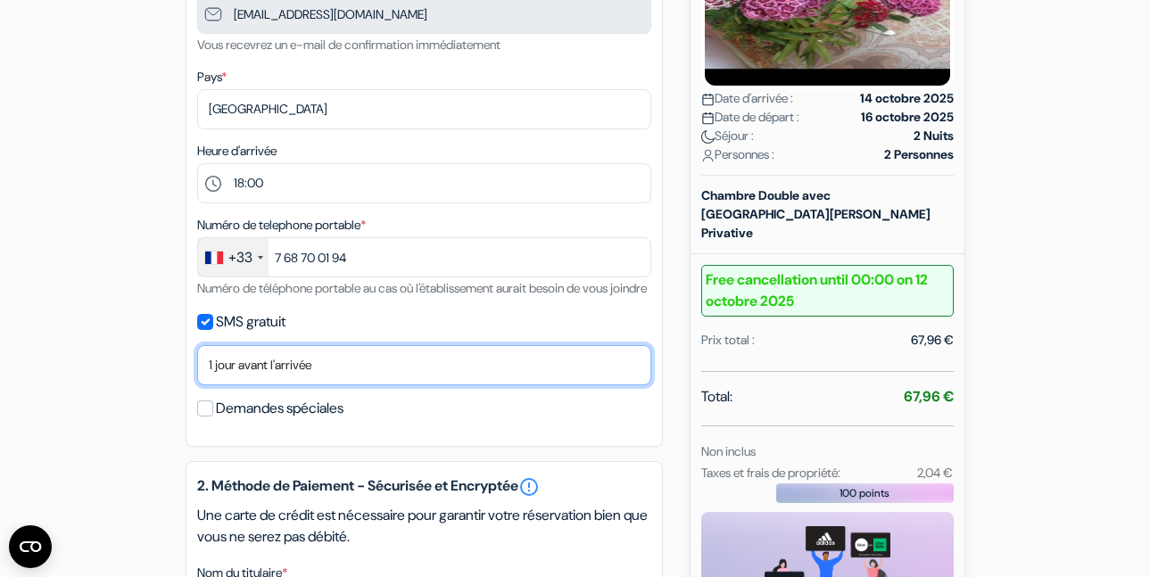
click at [248, 385] on select "Non merci Maintenant Le jour de votre arrivée 1 jour avant l'arrivée 2 jours av…" at bounding box center [424, 365] width 454 height 40
select select "none"
click at [197, 367] on select "Non merci Maintenant Le jour de votre arrivée 1 jour avant l'arrivée 2 jours av…" at bounding box center [424, 365] width 454 height 40
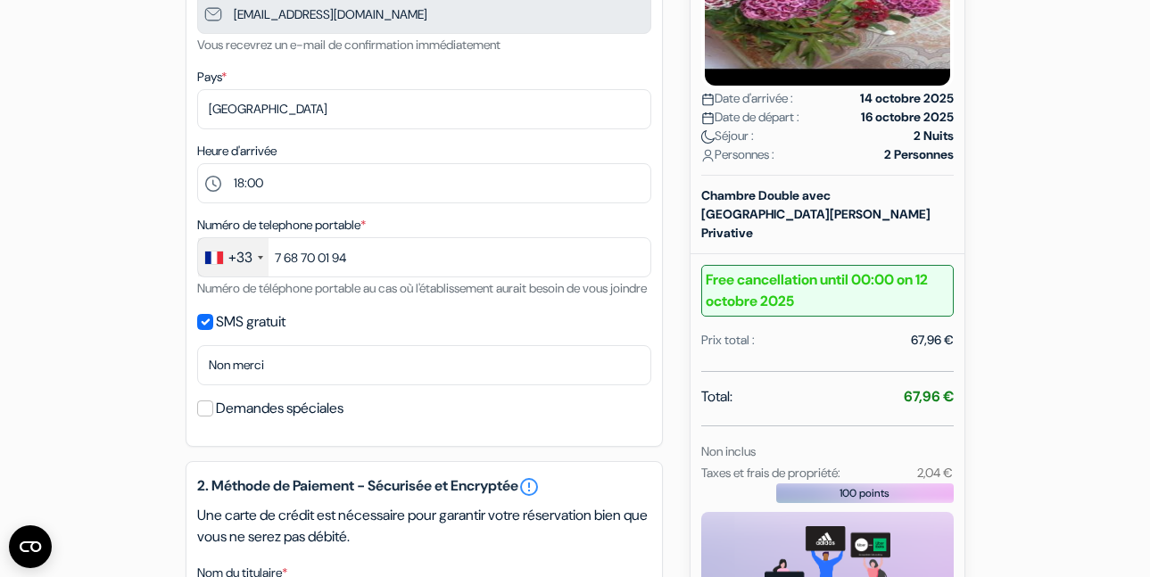
click at [252, 421] on label "Demandes spéciales" at bounding box center [280, 408] width 128 height 25
click at [213, 417] on input "Demandes spéciales" at bounding box center [205, 409] width 16 height 16
checkbox input "true"
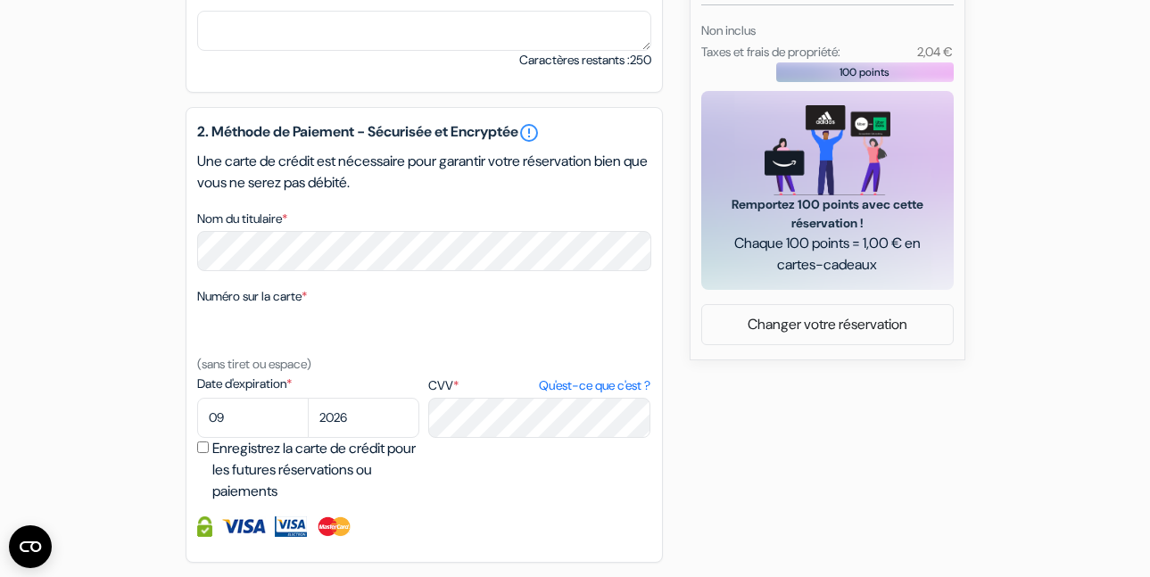
scroll to position [1035, 0]
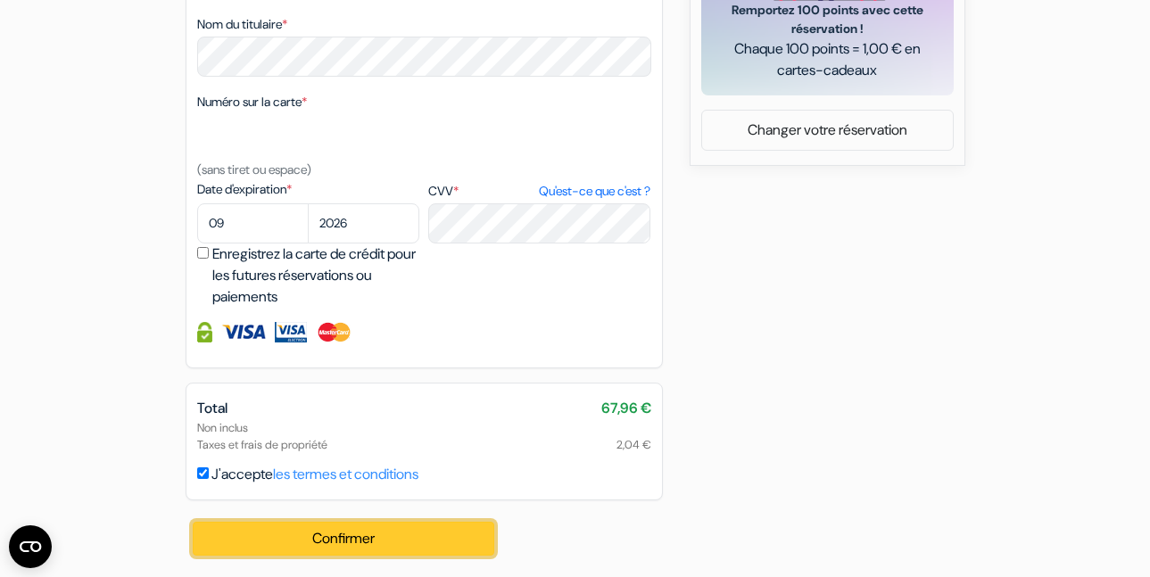
click at [306, 539] on button "Confirmer Loading..." at bounding box center [344, 539] width 302 height 34
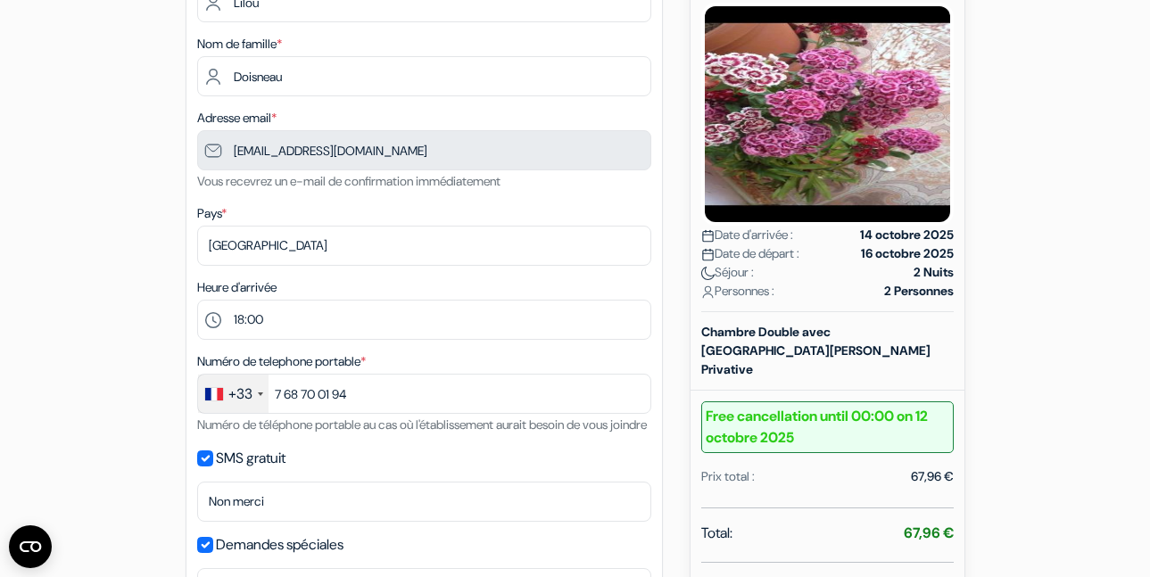
scroll to position [92, 0]
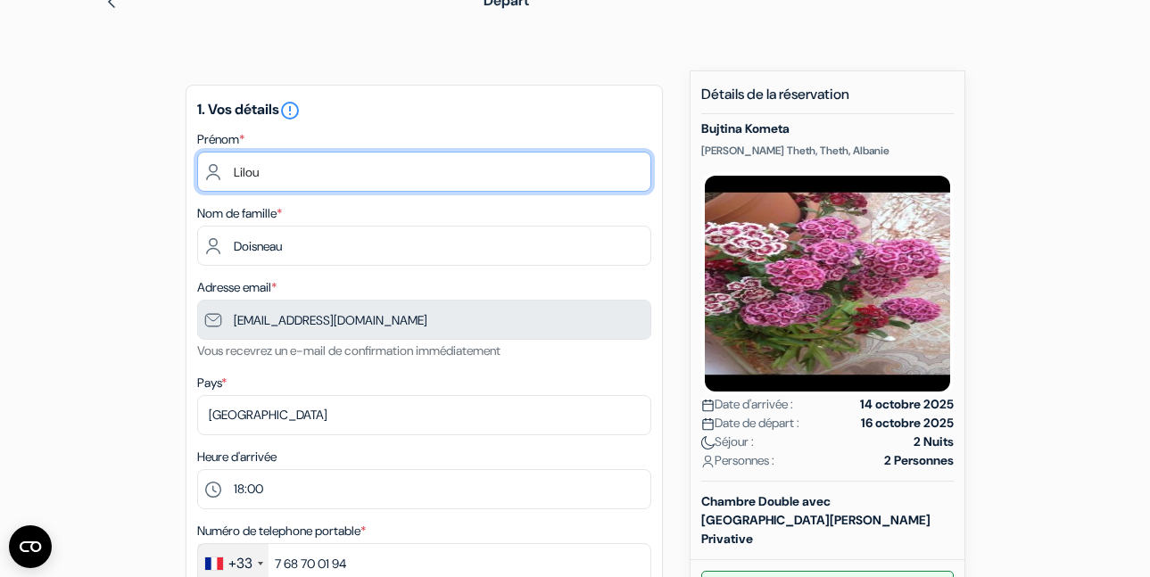
click at [328, 165] on input "Lilou" at bounding box center [424, 172] width 454 height 40
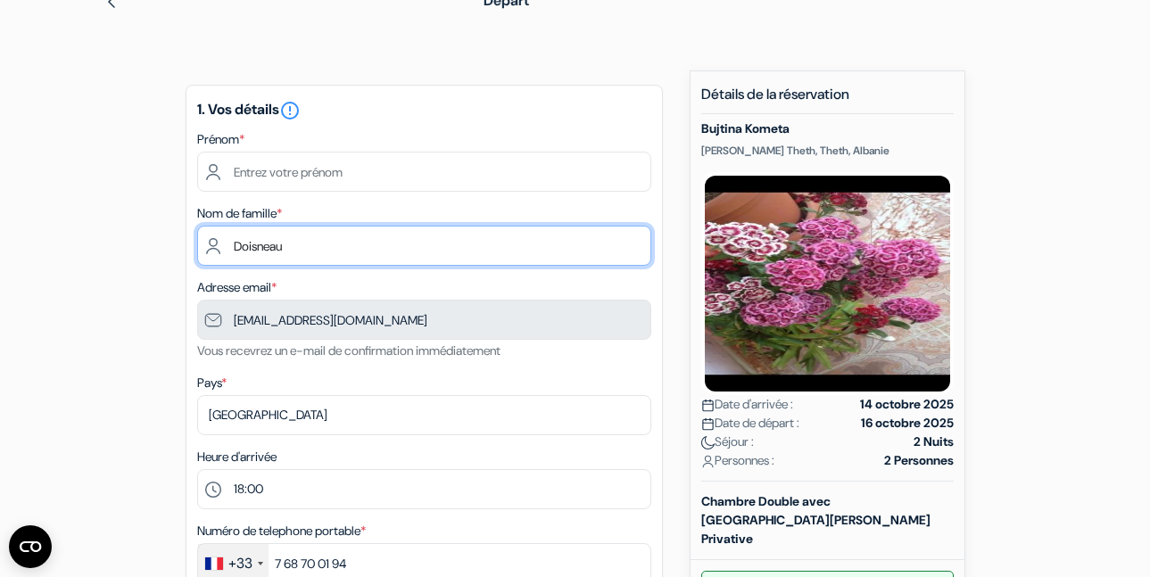
click at [327, 261] on input "Doisneau" at bounding box center [424, 246] width 454 height 40
type input "D"
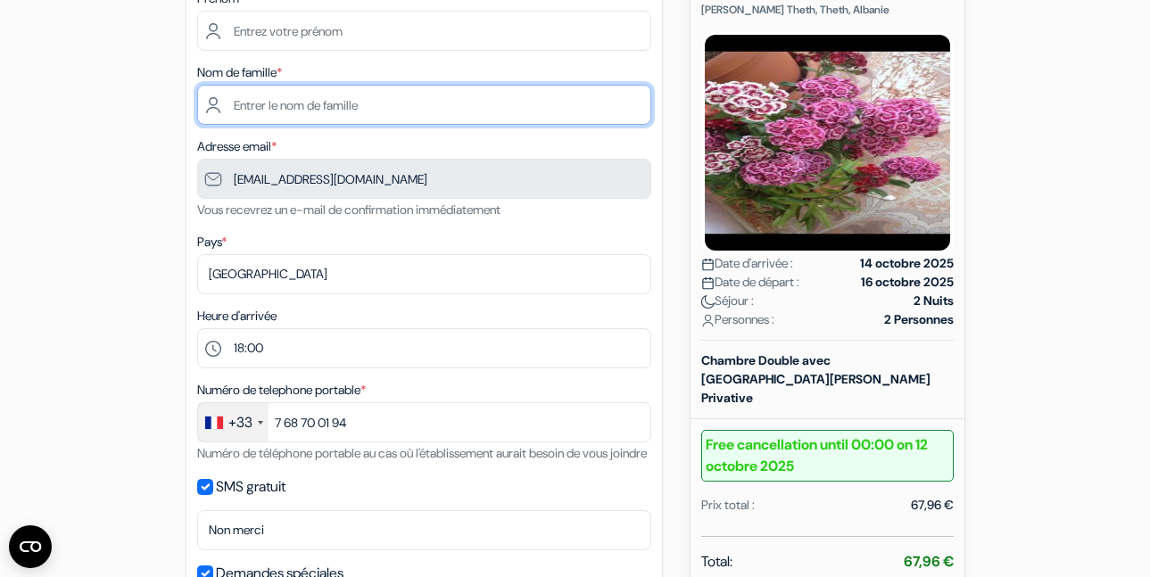
scroll to position [234, 0]
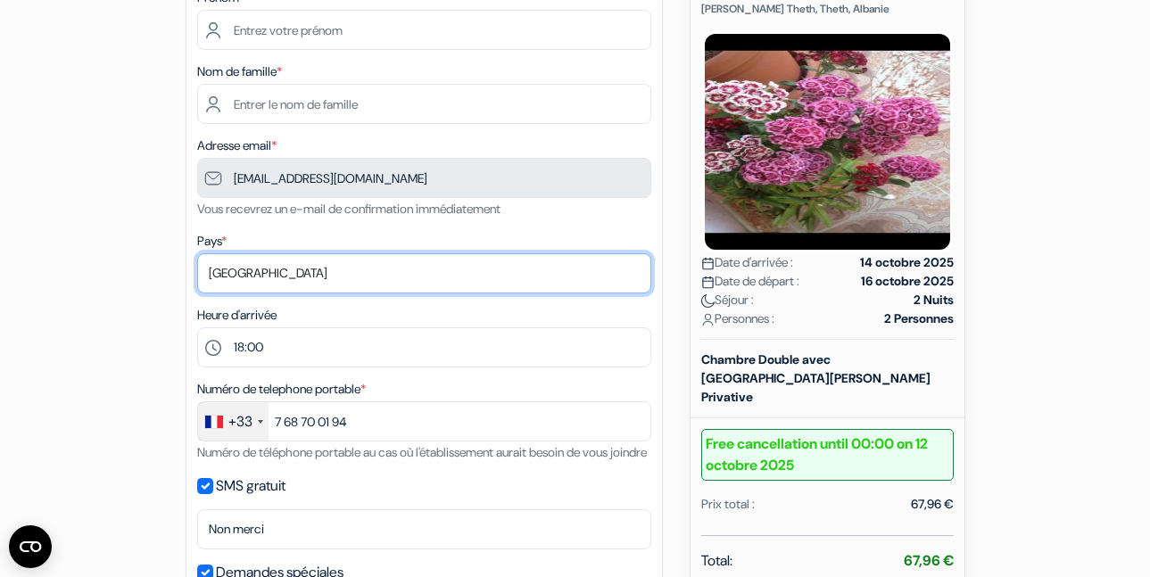
click at [324, 271] on select "Selectionner le pays Abkhazie Afghanistan Afrique du Sud Albanie Algérie Allema…" at bounding box center [424, 273] width 454 height 40
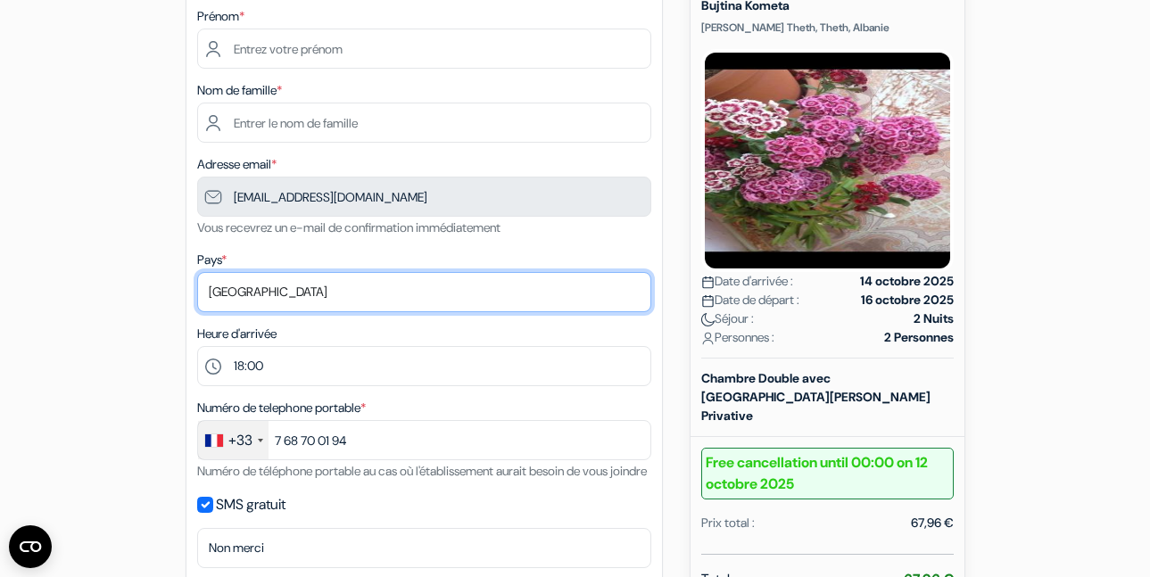
scroll to position [0, 0]
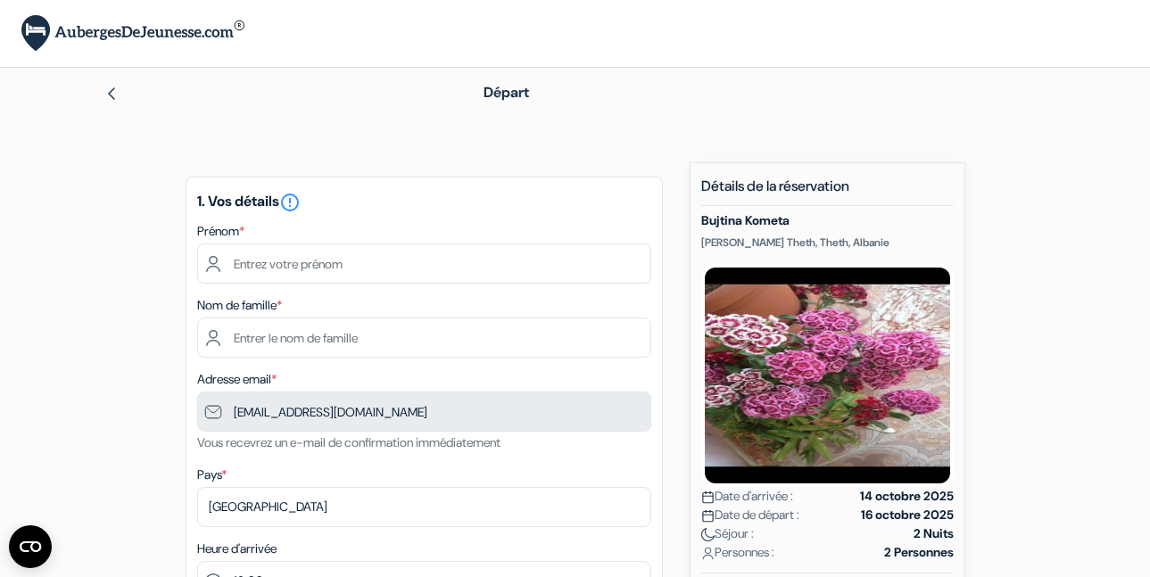
click at [100, 83] on div "Départ" at bounding box center [575, 93] width 1017 height 50
click at [112, 91] on img at bounding box center [111, 94] width 14 height 14
